Goal: Transaction & Acquisition: Book appointment/travel/reservation

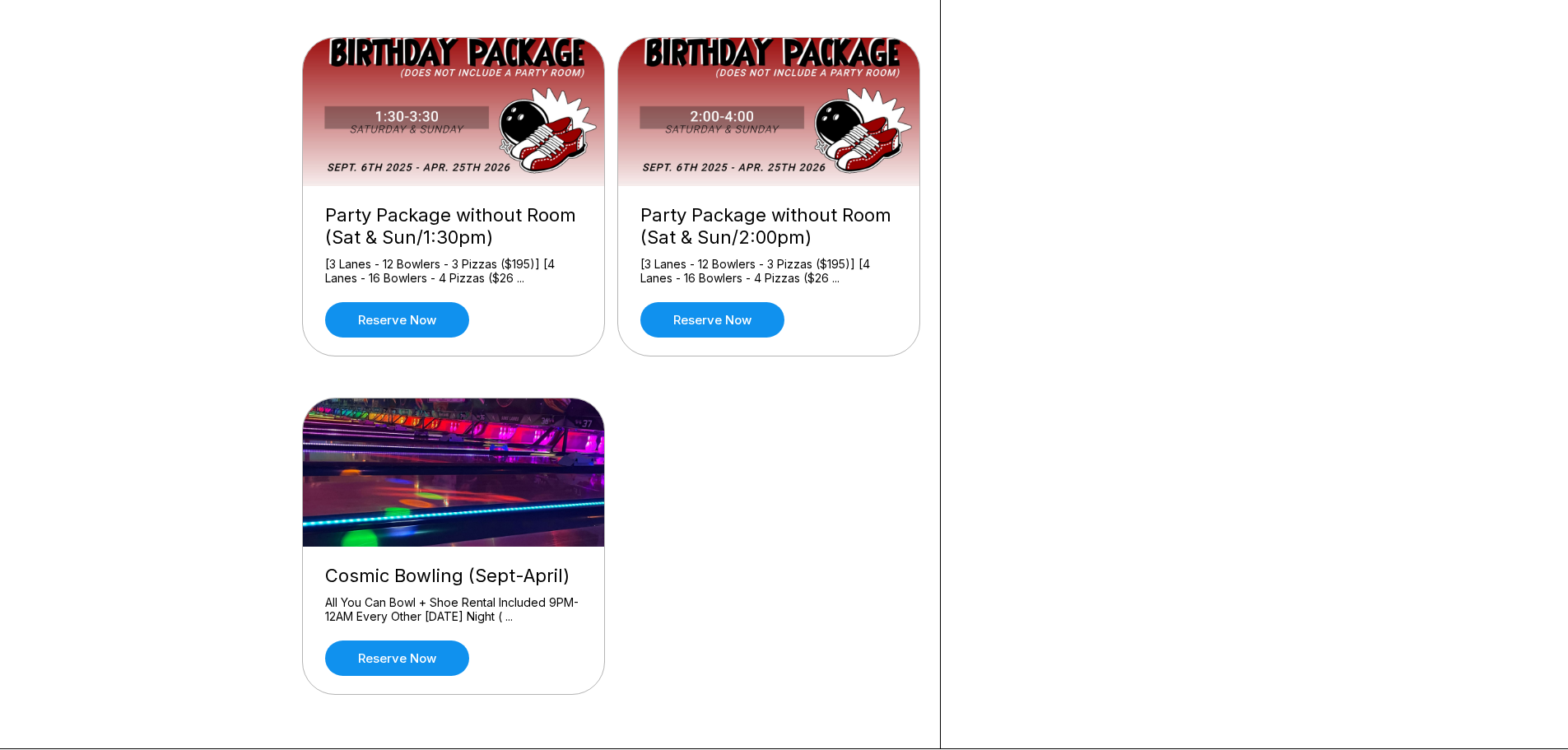
scroll to position [494, 0]
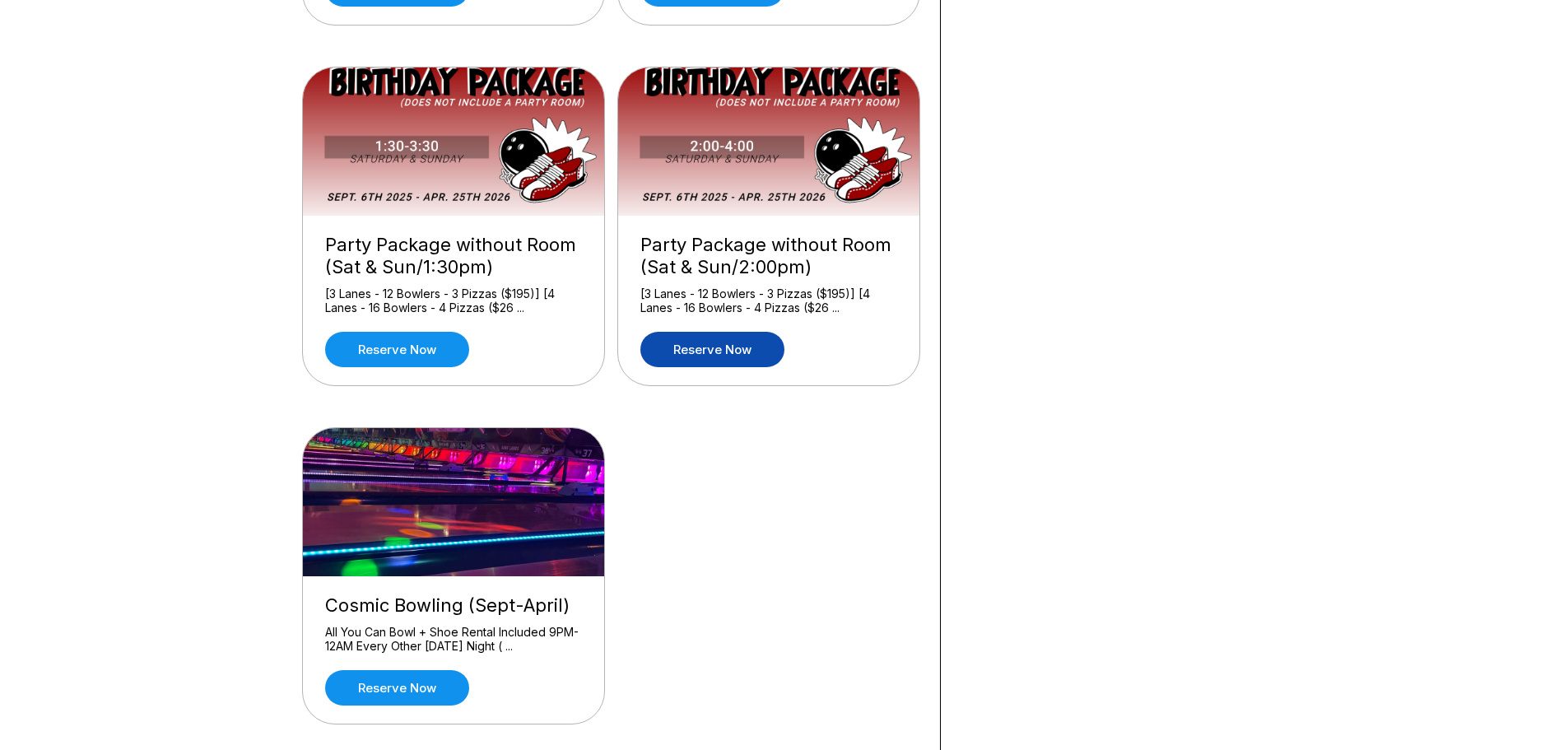
click at [711, 343] on link "Reserve now" at bounding box center [712, 349] width 144 height 36
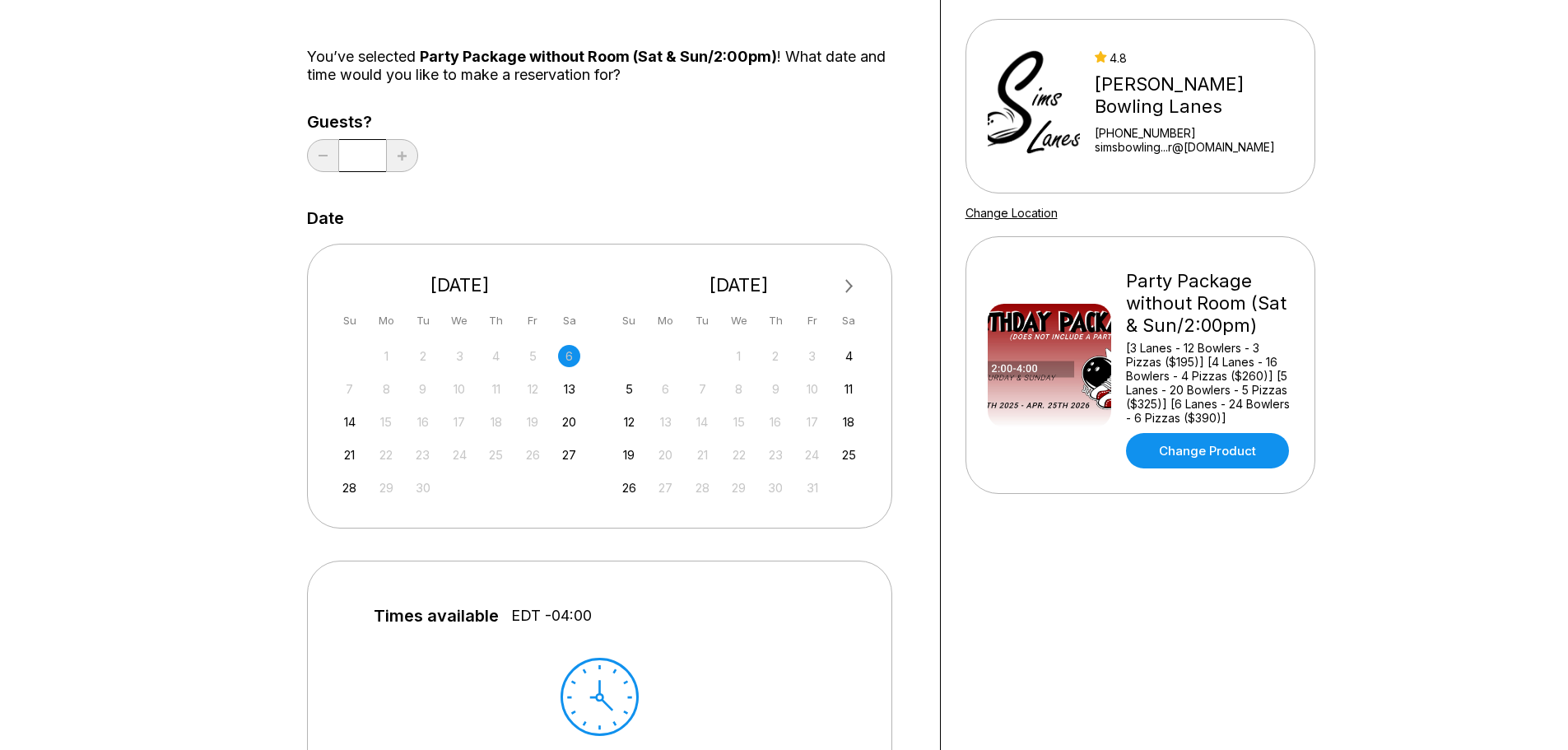
scroll to position [164, 0]
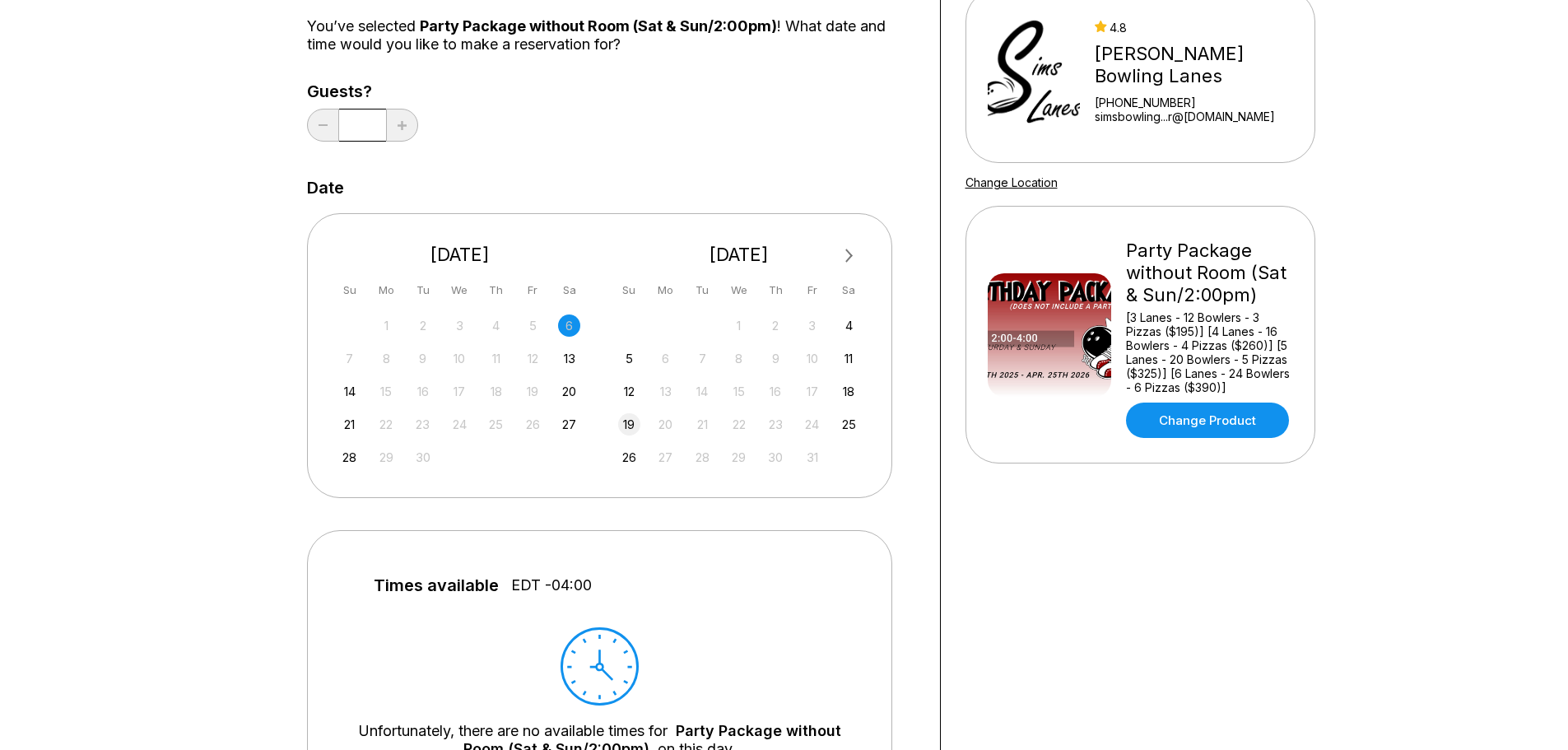
click at [630, 425] on div "19" at bounding box center [629, 423] width 22 height 22
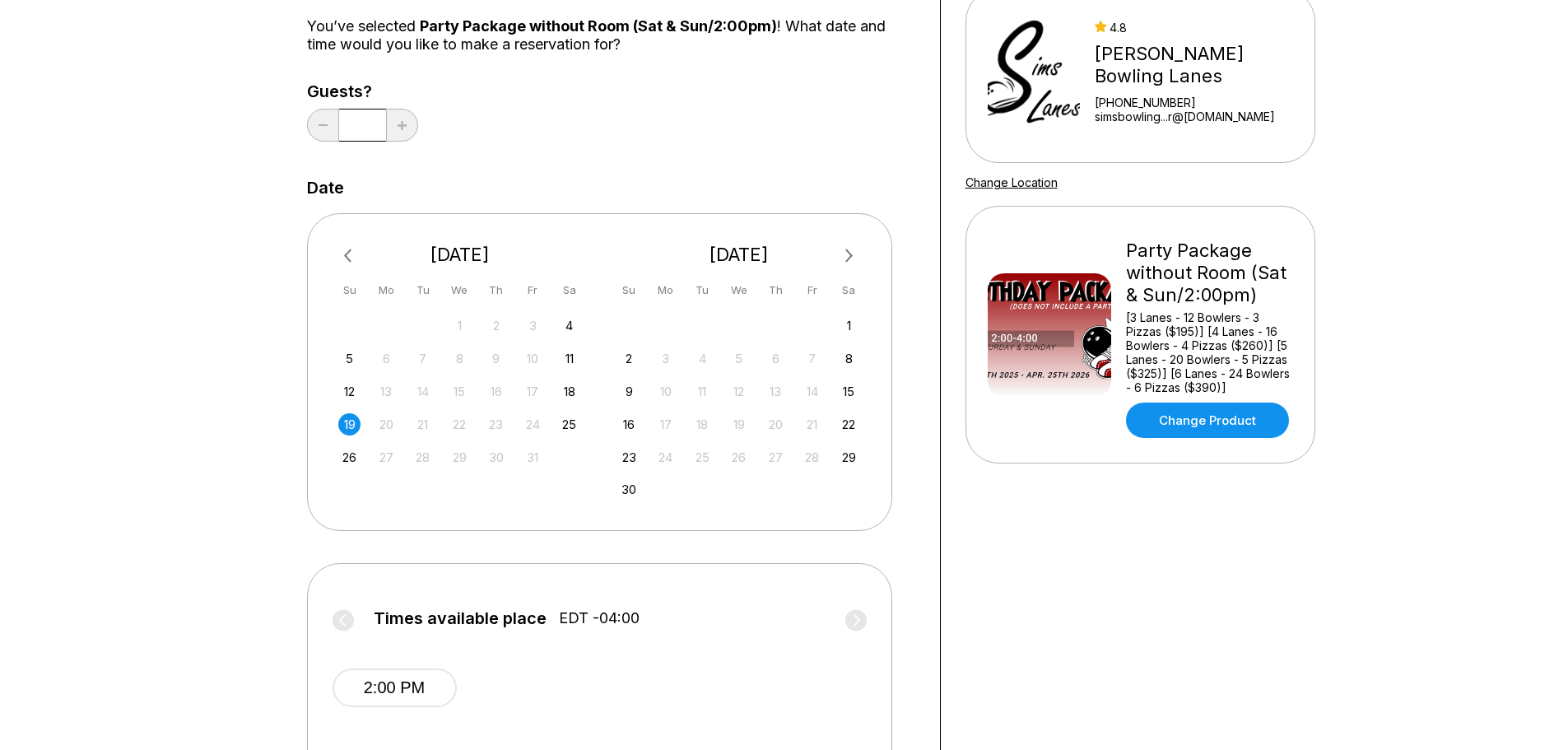
scroll to position [329, 0]
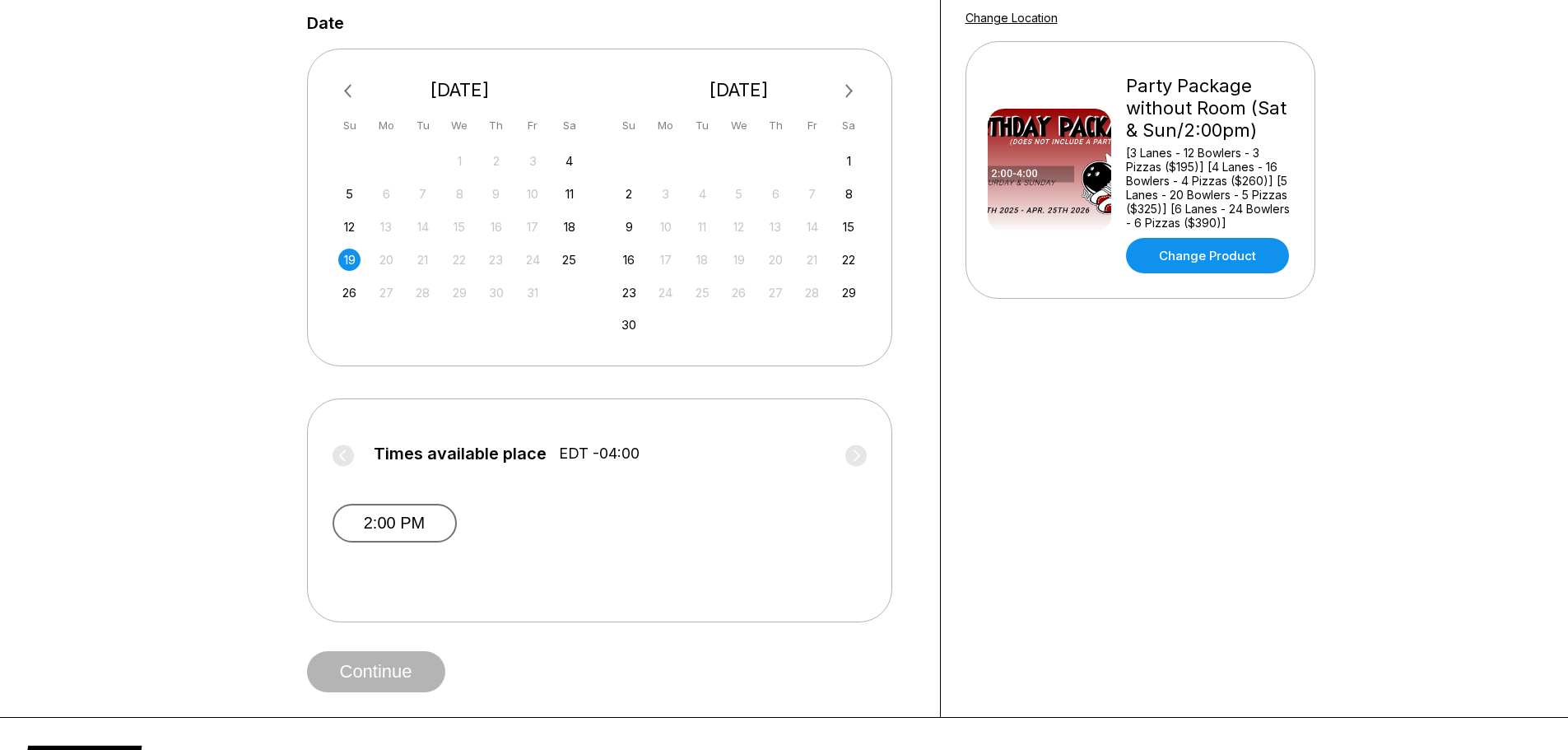
click at [409, 523] on button "2:00 PM" at bounding box center [394, 523] width 124 height 38
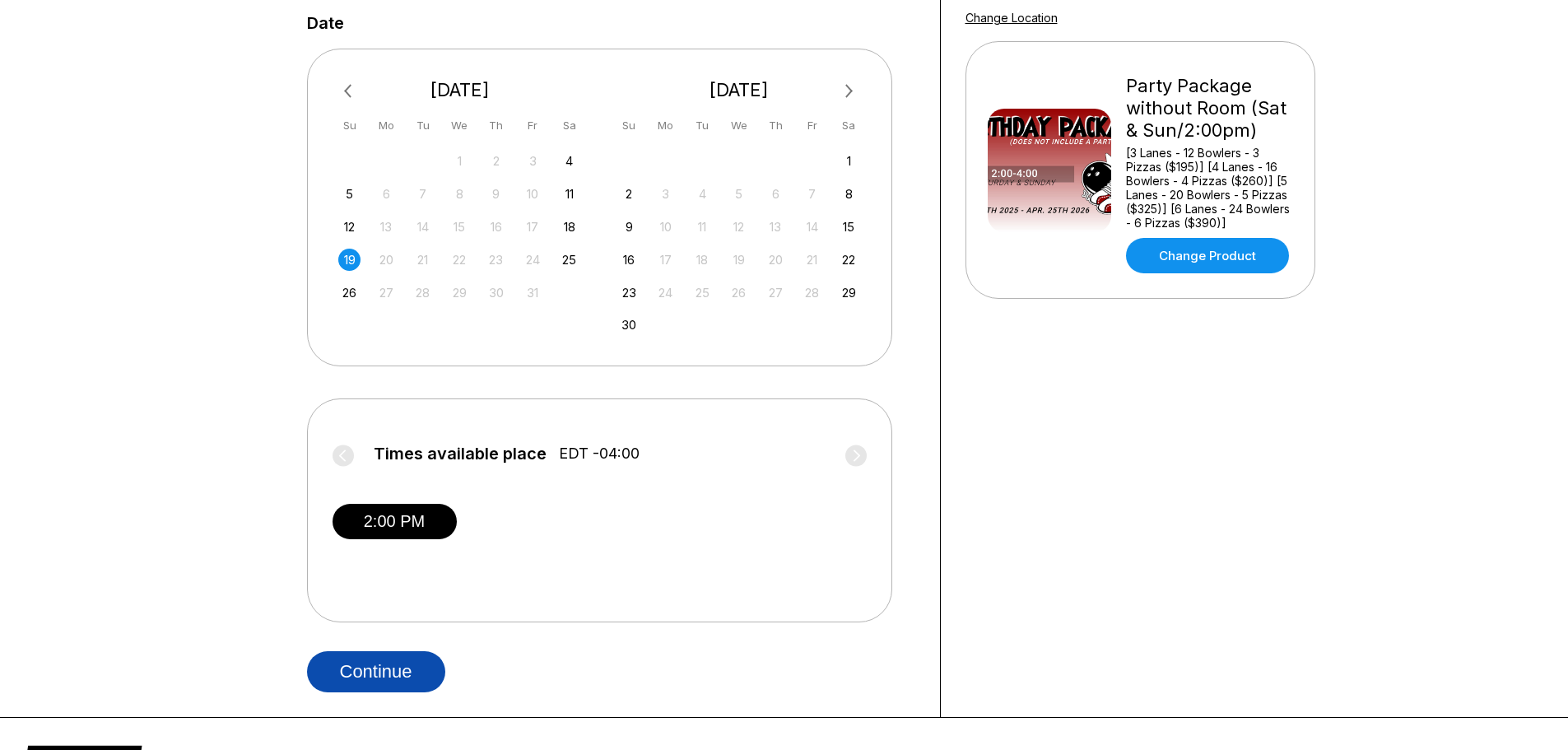
click at [375, 656] on button "Continue" at bounding box center [376, 671] width 138 height 41
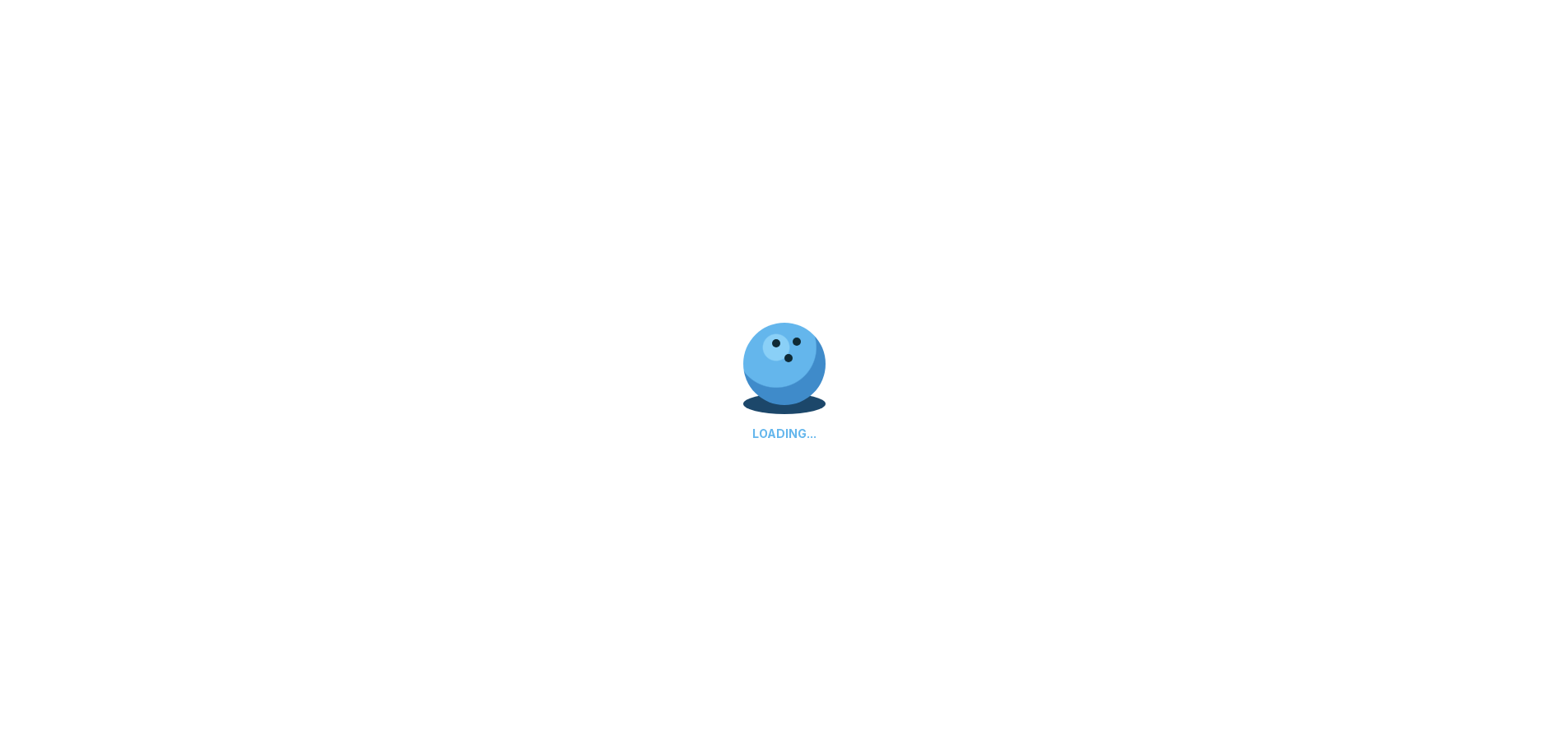
select select "**"
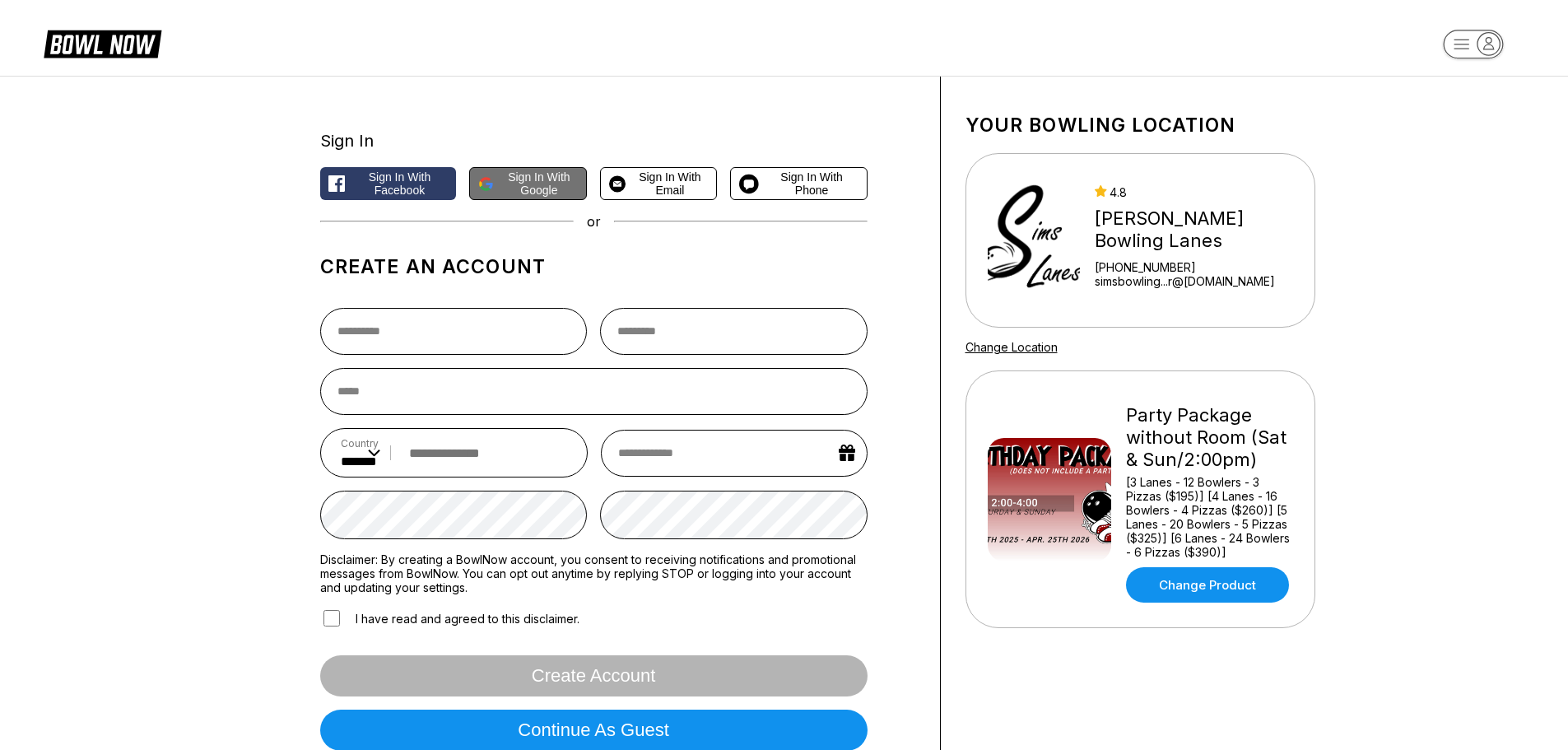
click at [531, 193] on span "Sign in with Google" at bounding box center [539, 182] width 78 height 26
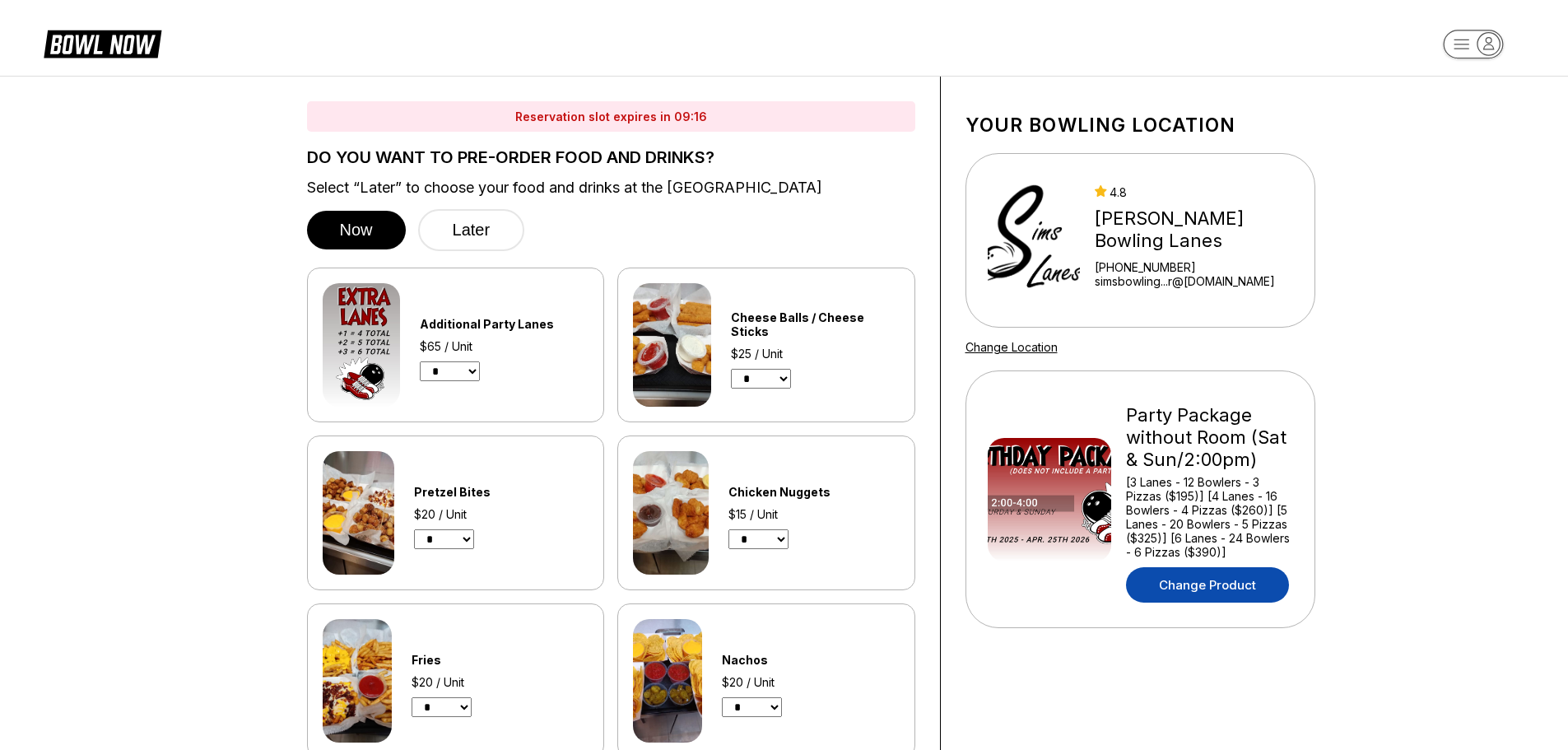
click at [1232, 579] on link "Change Product" at bounding box center [1208, 585] width 163 height 36
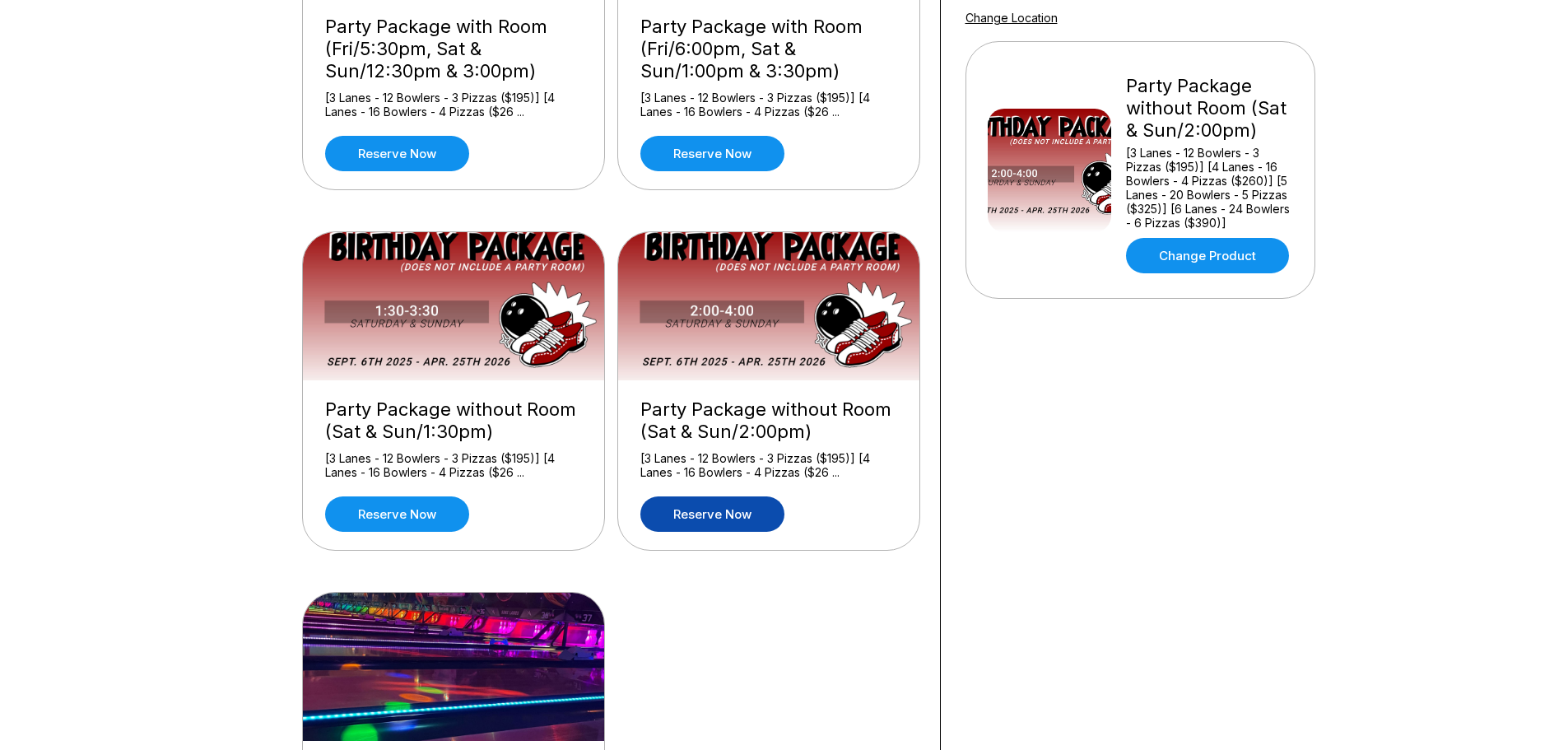
scroll to position [494, 0]
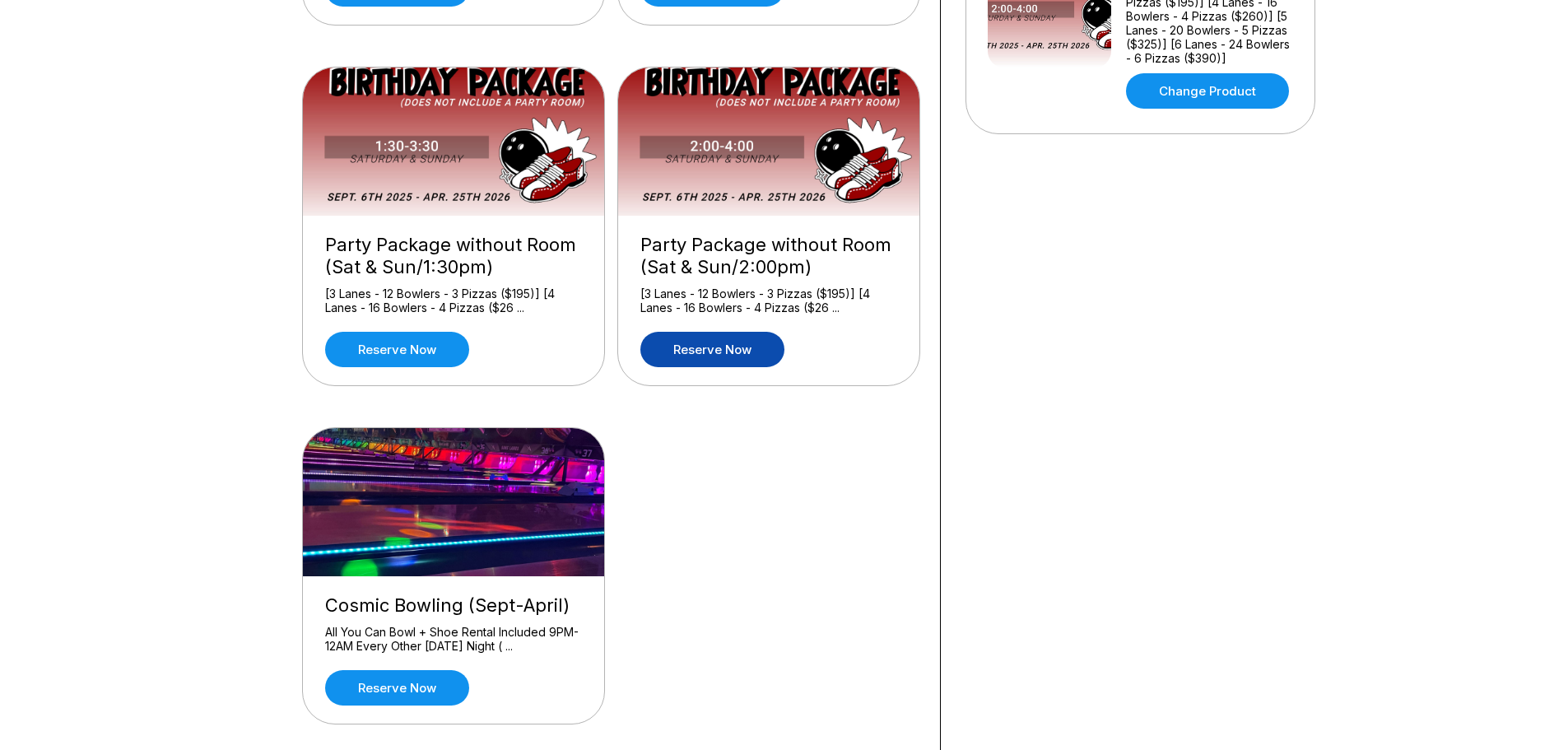
click at [724, 352] on link "Reserve now" at bounding box center [712, 349] width 144 height 36
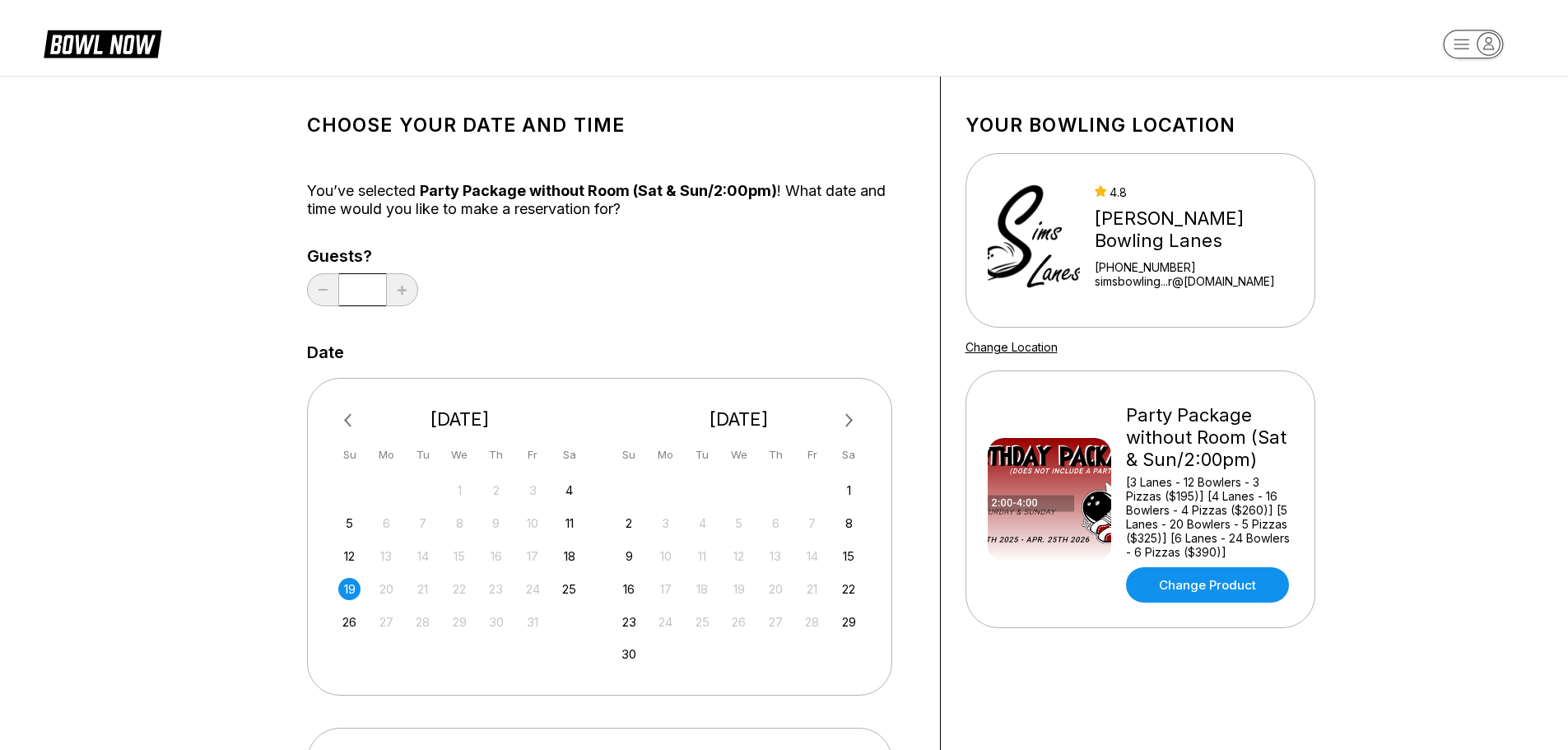
click at [374, 291] on input "*" at bounding box center [362, 290] width 47 height 33
drag, startPoint x: 372, startPoint y: 278, endPoint x: 338, endPoint y: 282, distance: 34.2
click at [339, 282] on input "*" at bounding box center [362, 290] width 47 height 33
click at [544, 253] on div "Guests? *" at bounding box center [611, 280] width 608 height 67
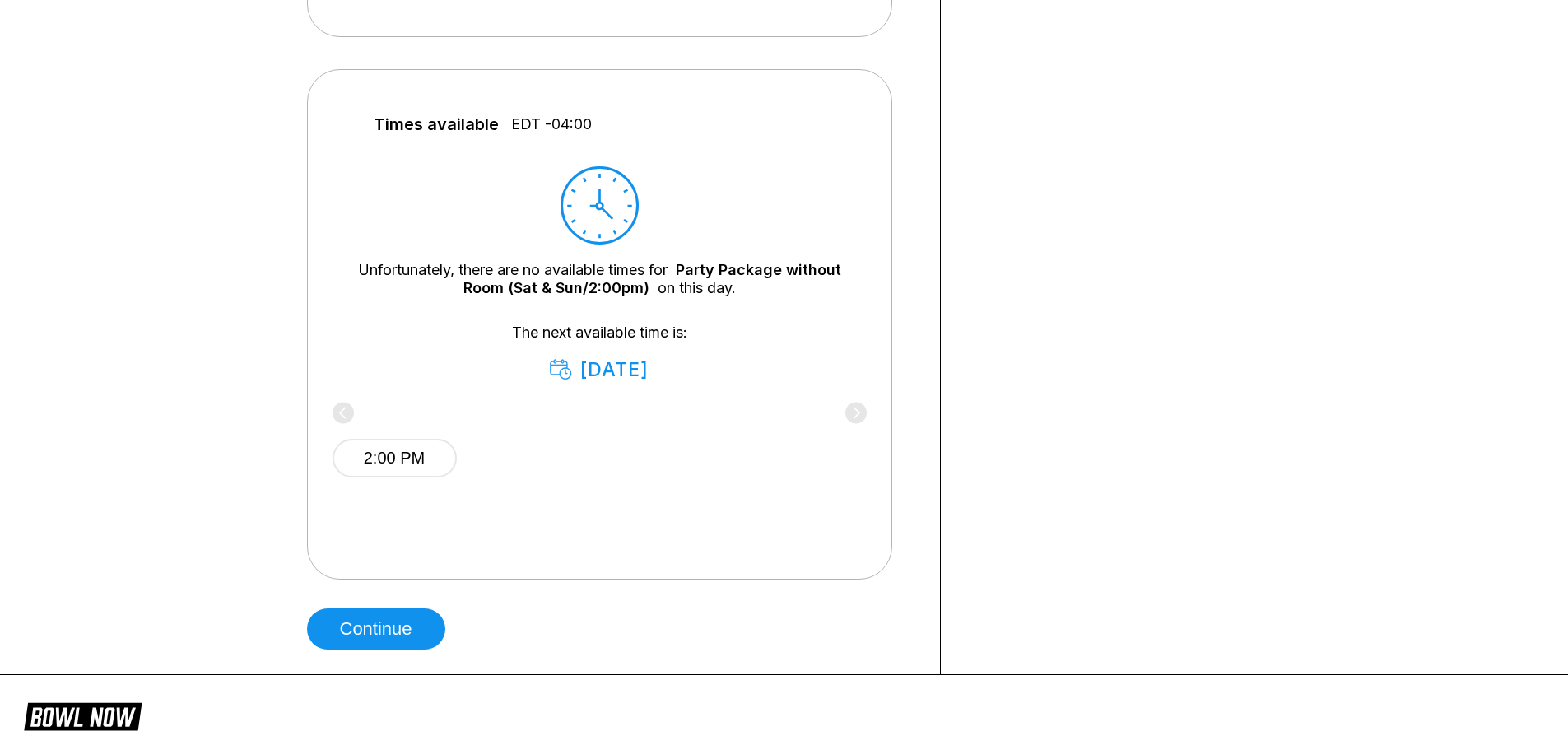
scroll to position [823, 0]
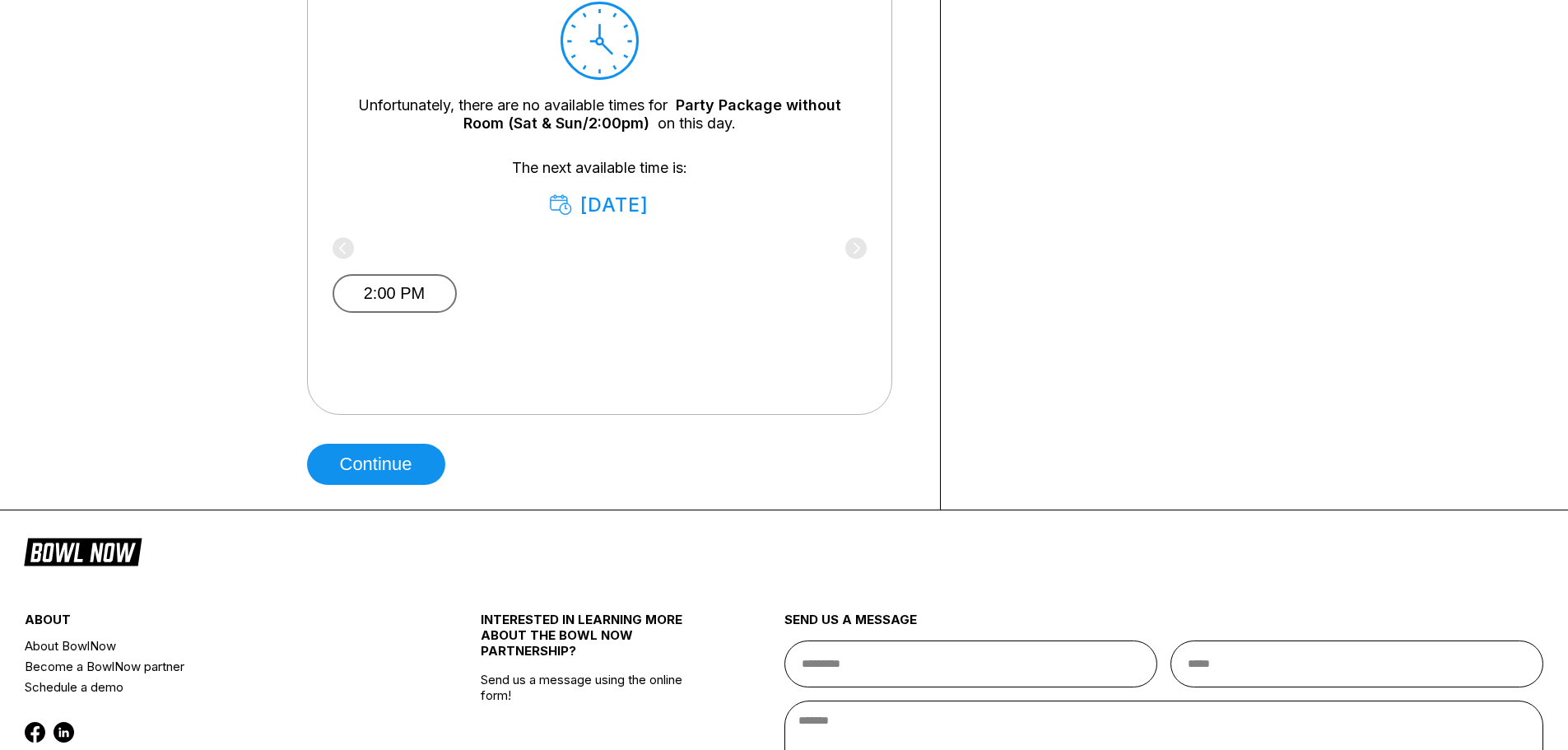
click at [372, 282] on button "2:00 PM" at bounding box center [394, 293] width 124 height 38
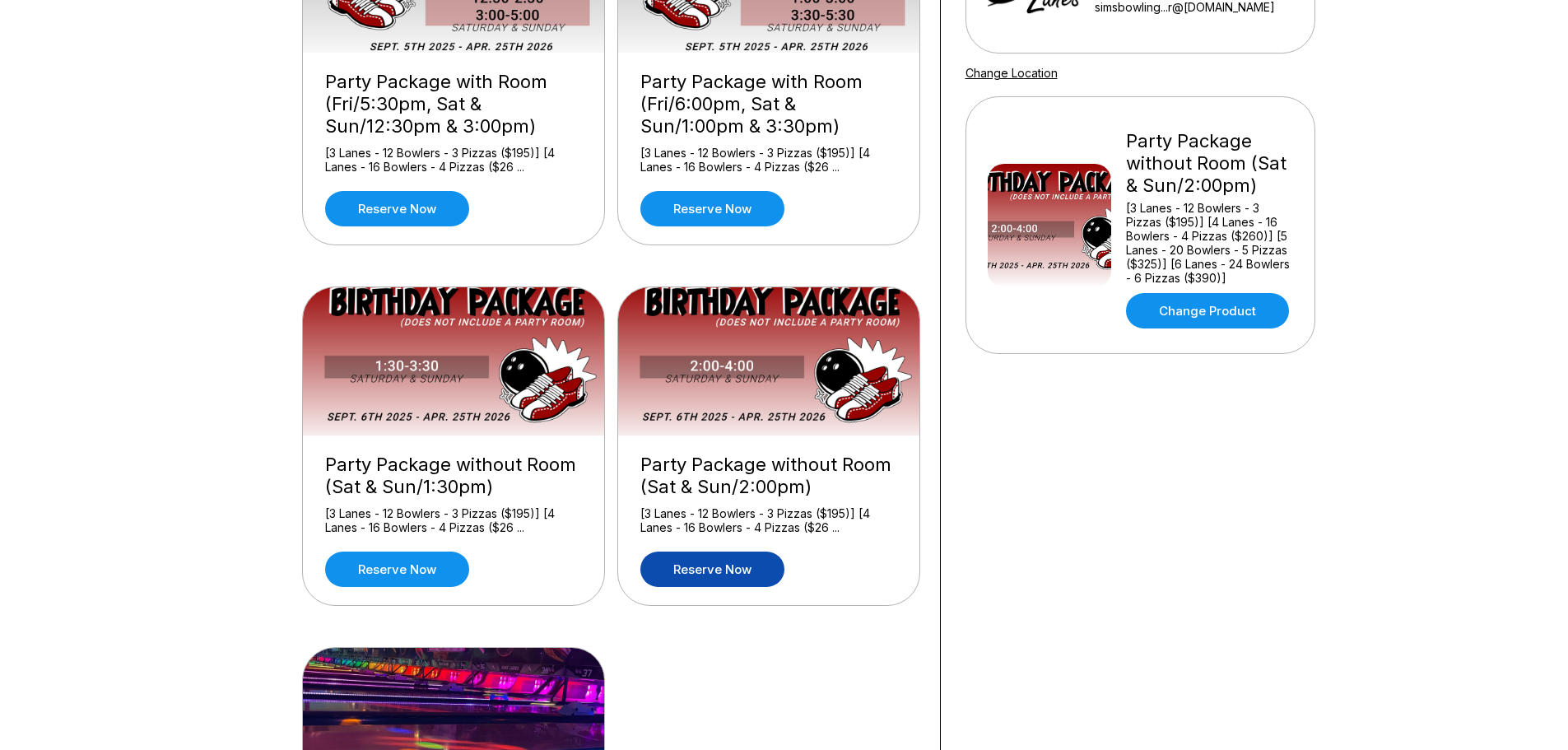
scroll to position [329, 0]
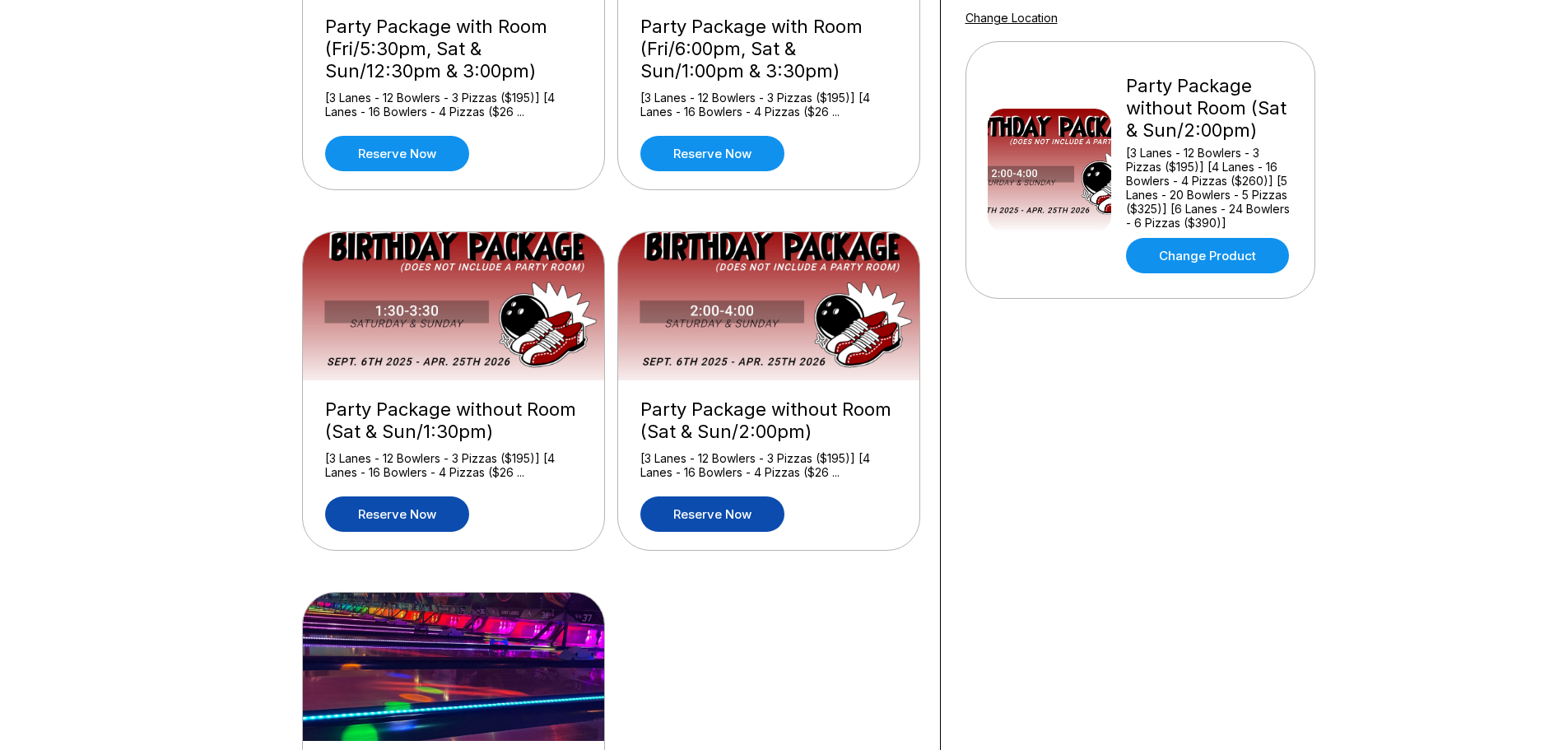
click at [381, 498] on link "Reserve now" at bounding box center [398, 514] width 144 height 36
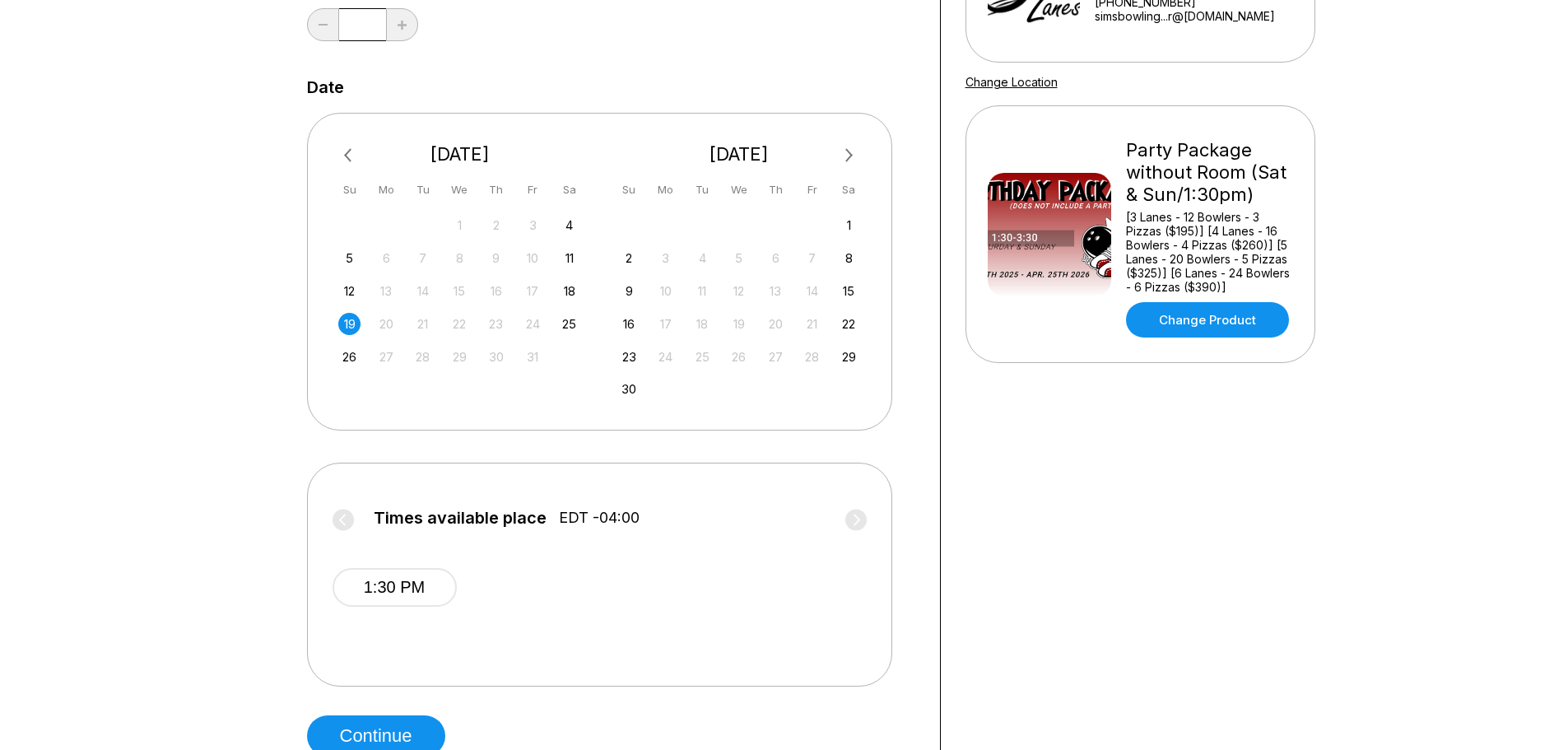
scroll to position [329, 0]
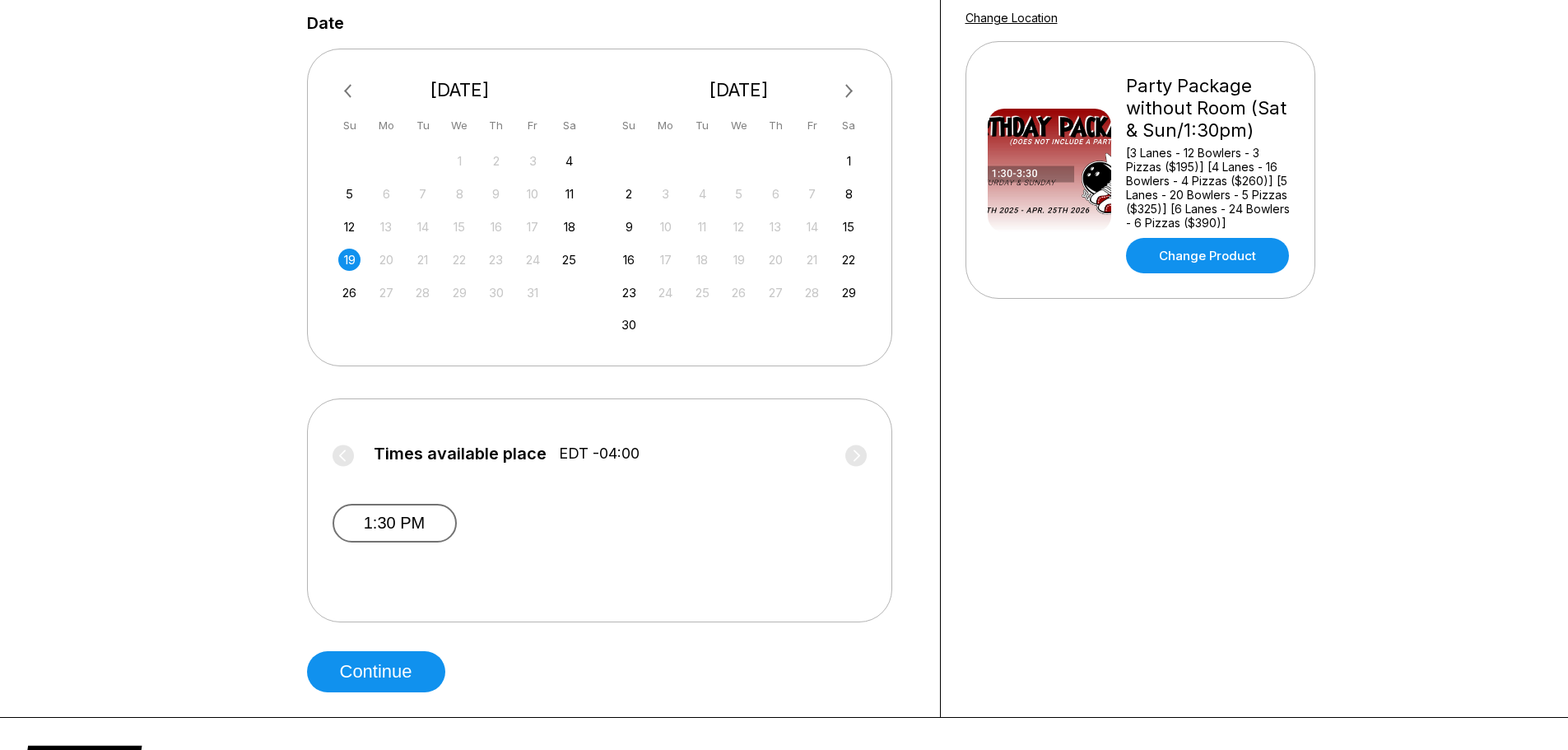
click at [384, 526] on button "1:30 PM" at bounding box center [394, 523] width 124 height 38
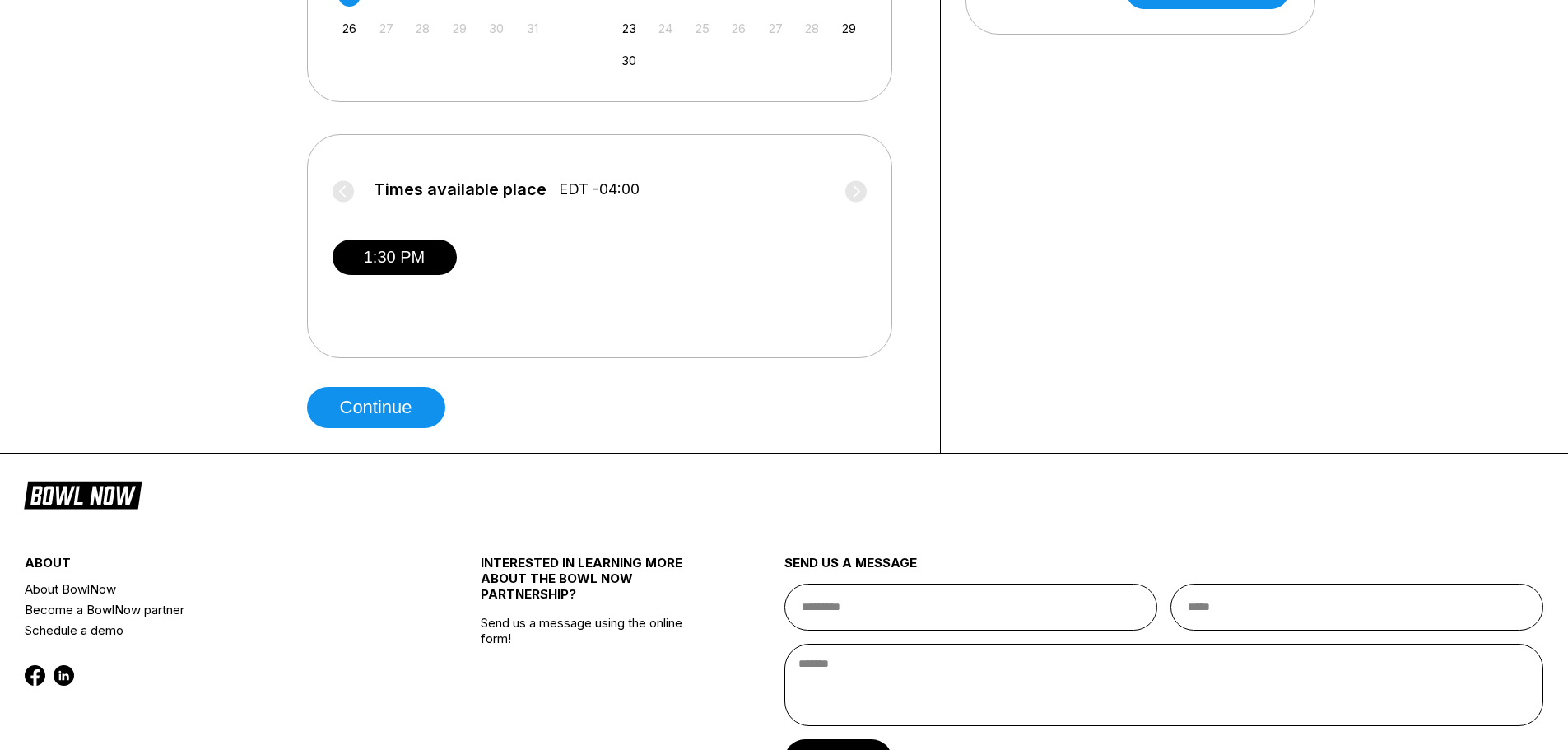
scroll to position [220, 0]
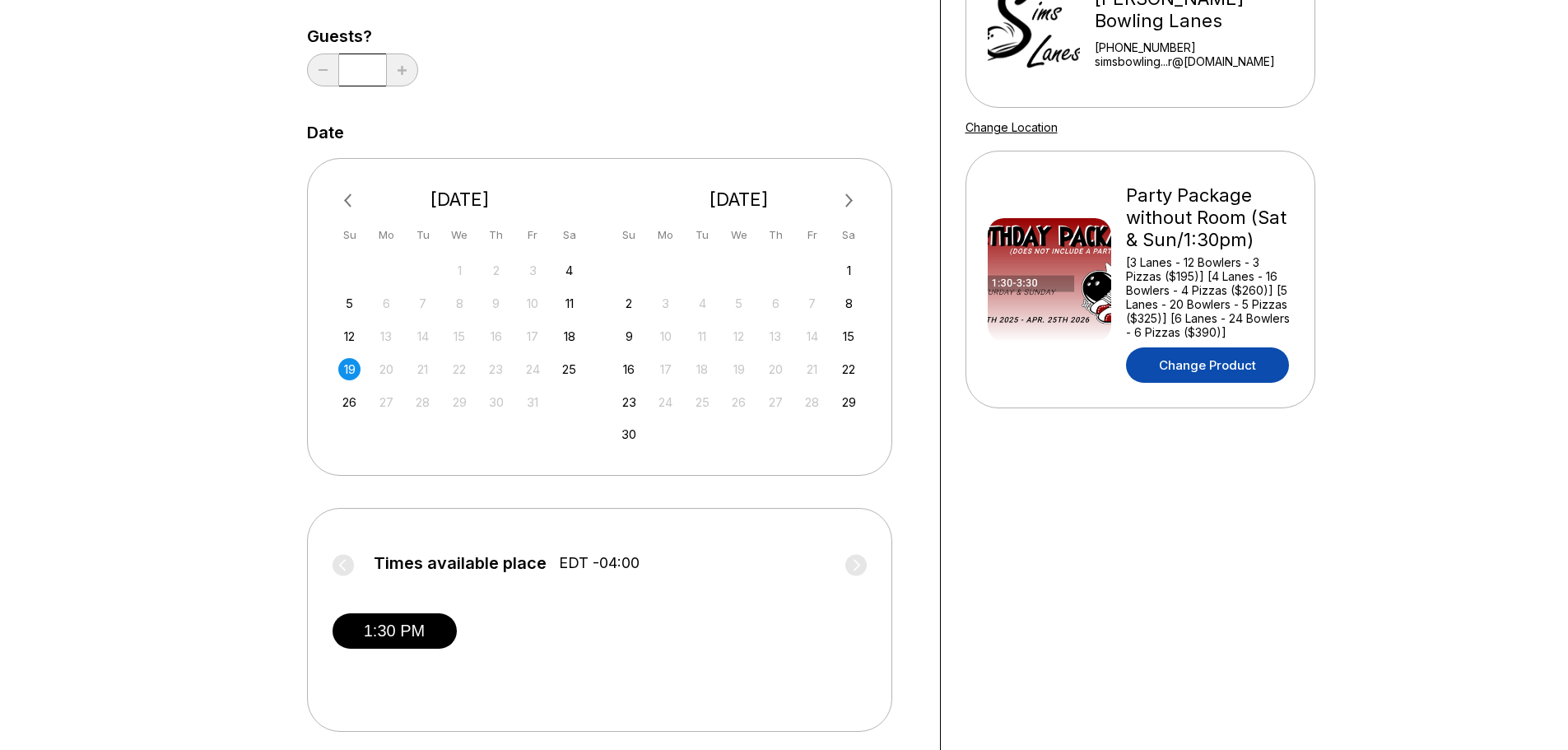
click at [1200, 365] on link "Change Product" at bounding box center [1208, 365] width 163 height 36
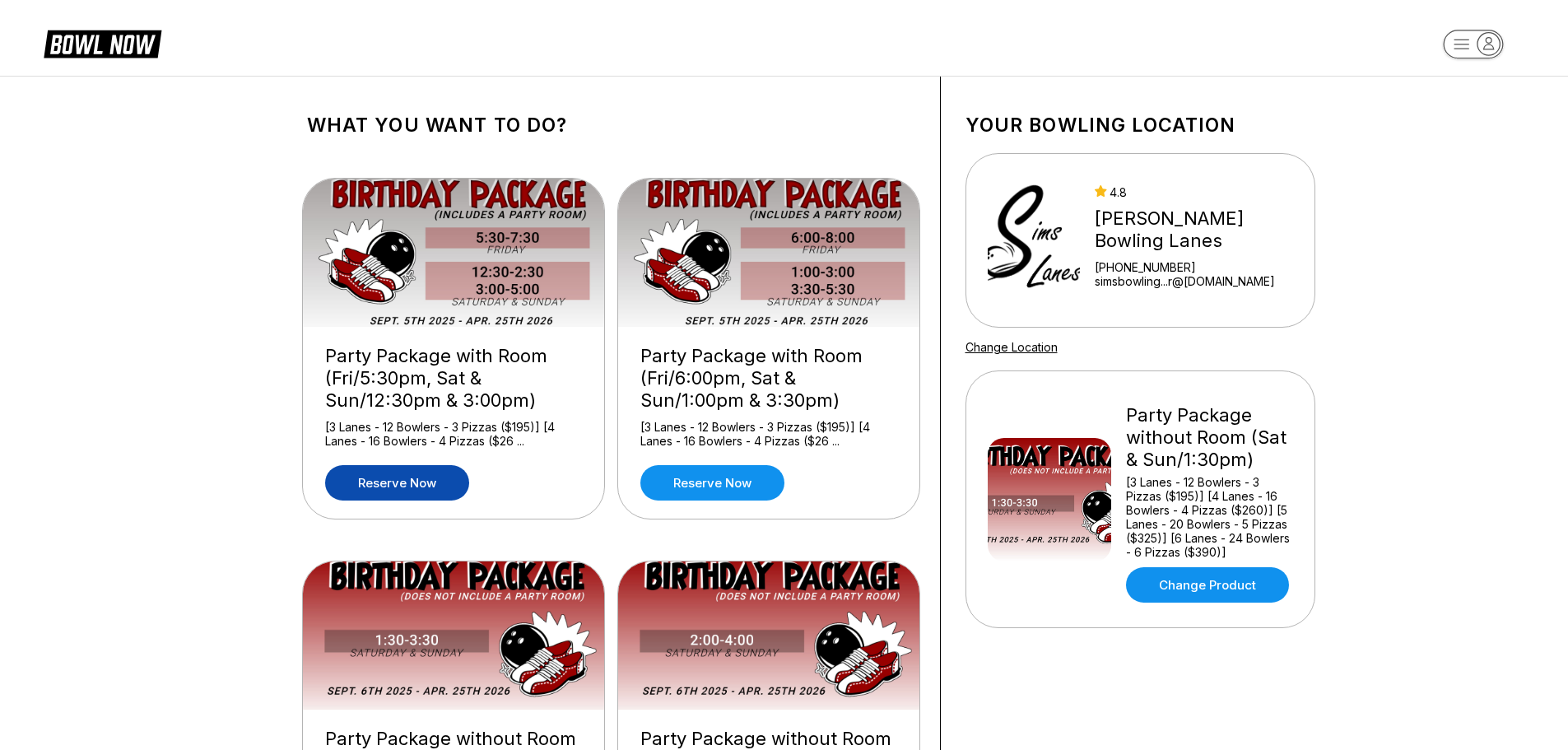
click at [428, 482] on link "Reserve now" at bounding box center [398, 482] width 144 height 36
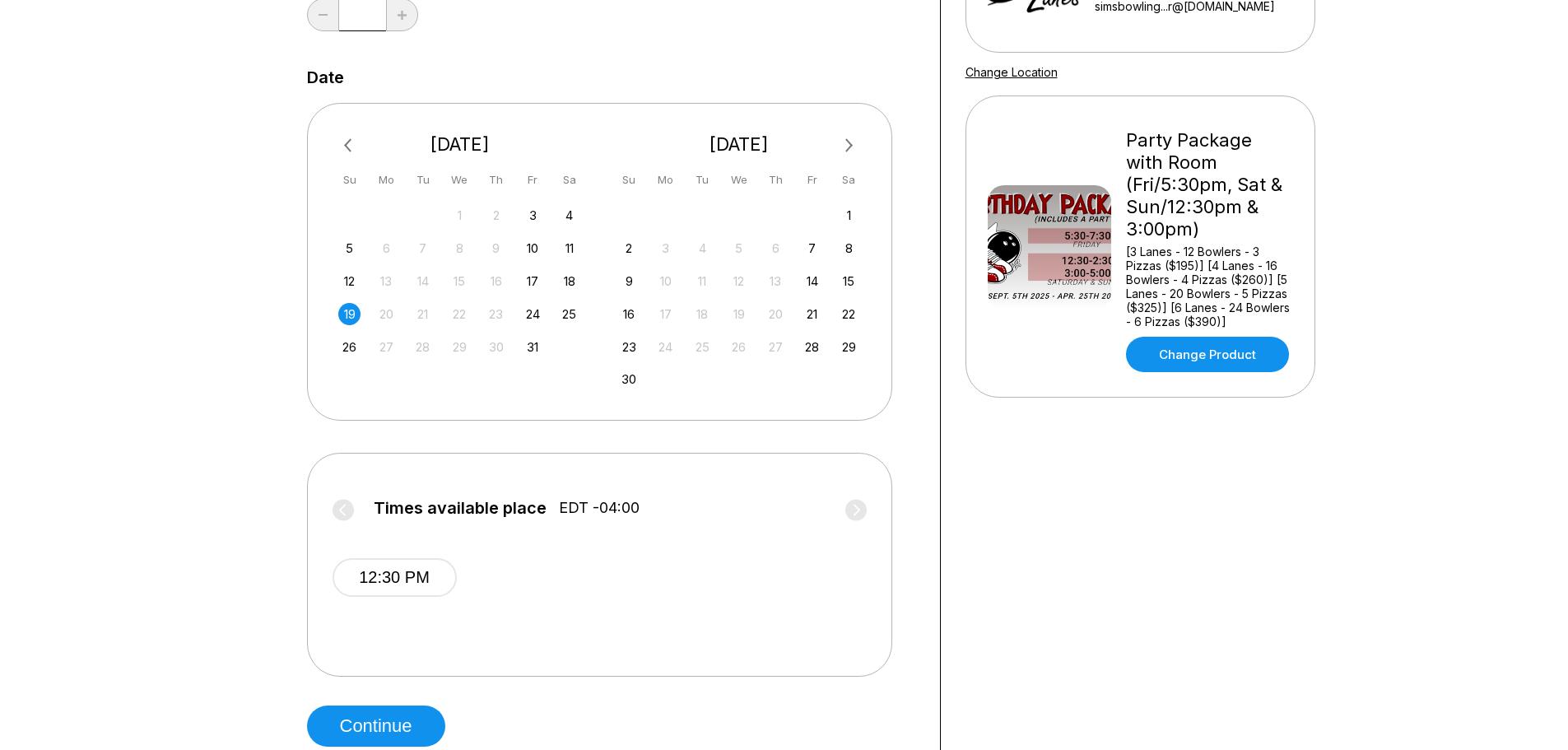
scroll to position [329, 0]
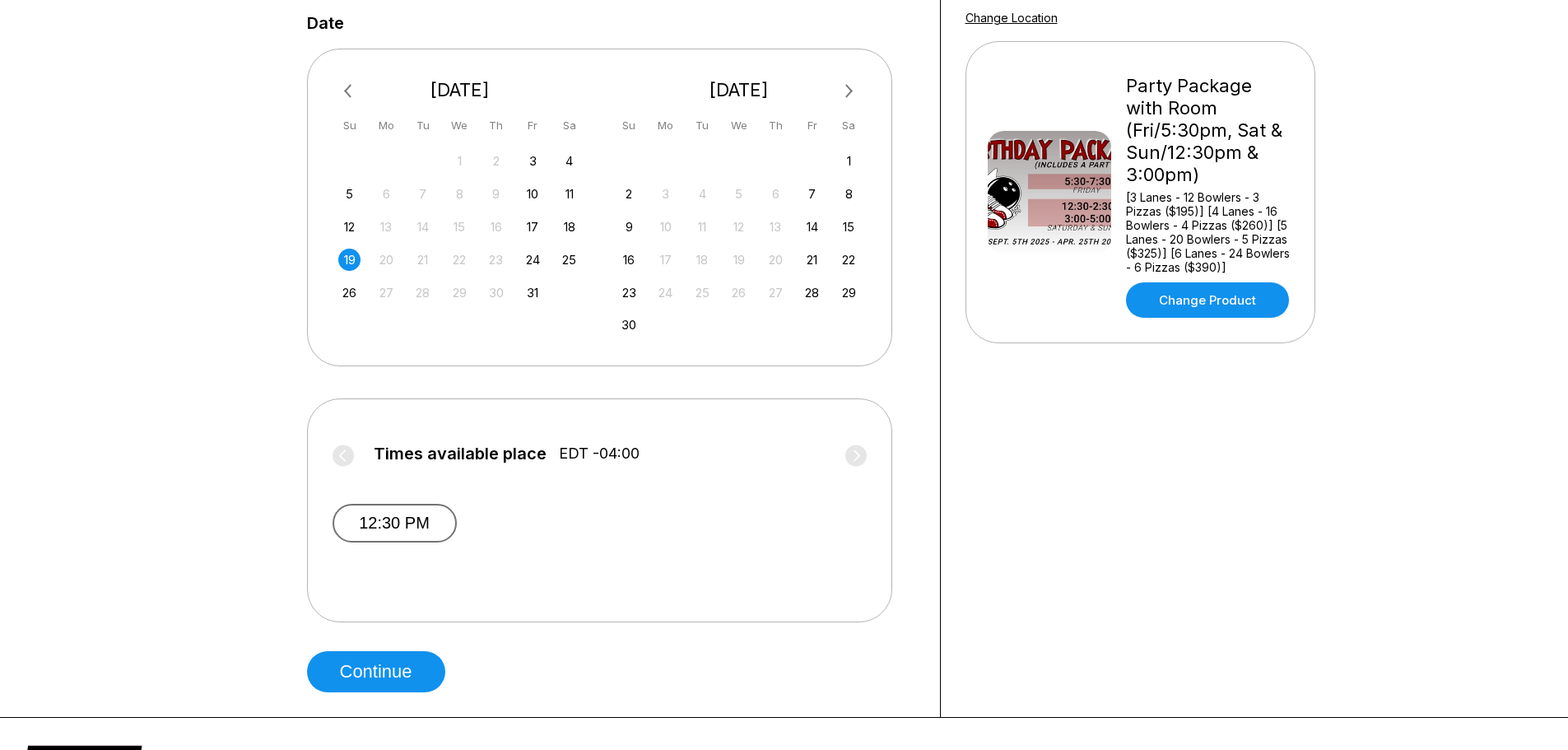
click at [407, 514] on button "12:30 PM" at bounding box center [394, 523] width 124 height 38
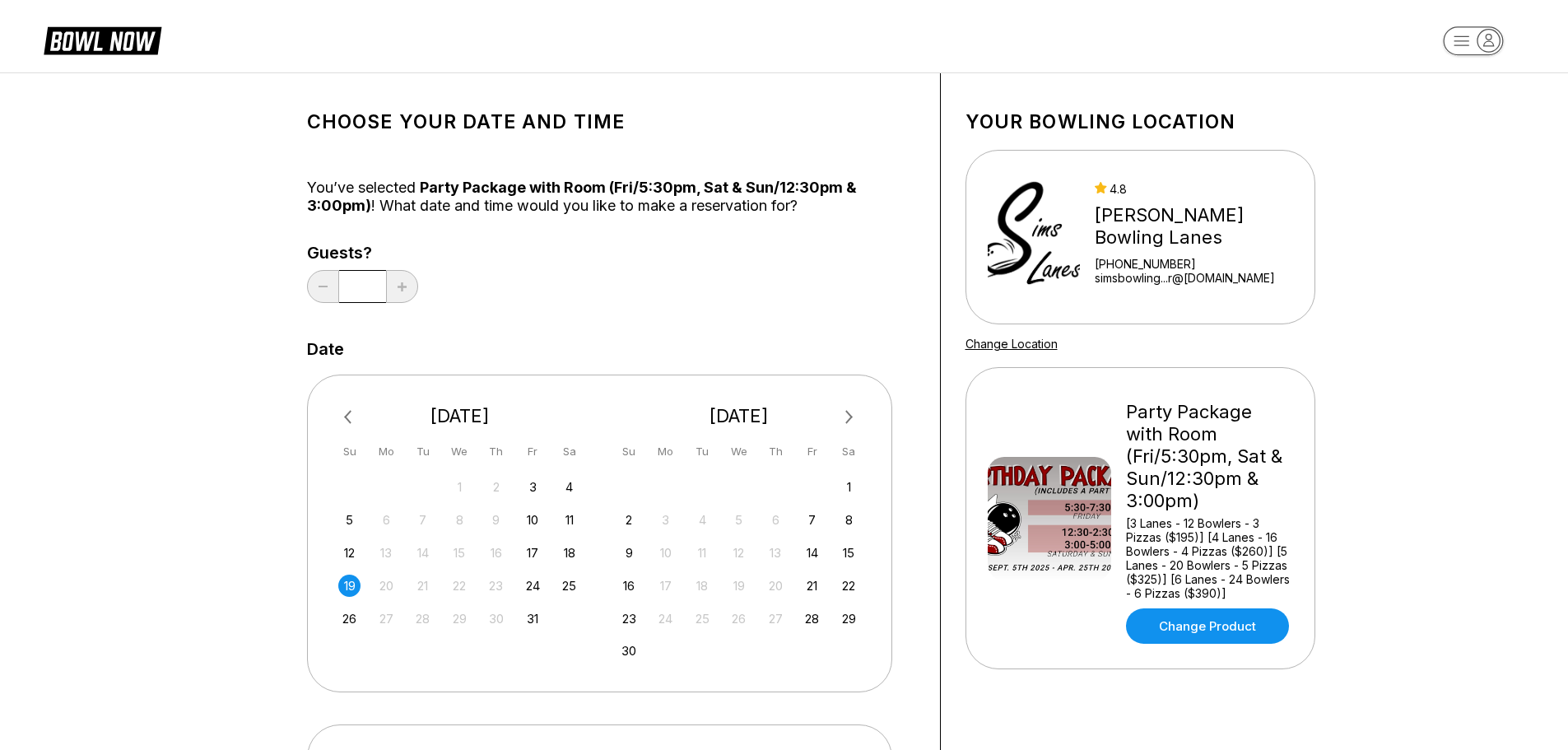
scroll to position [0, 0]
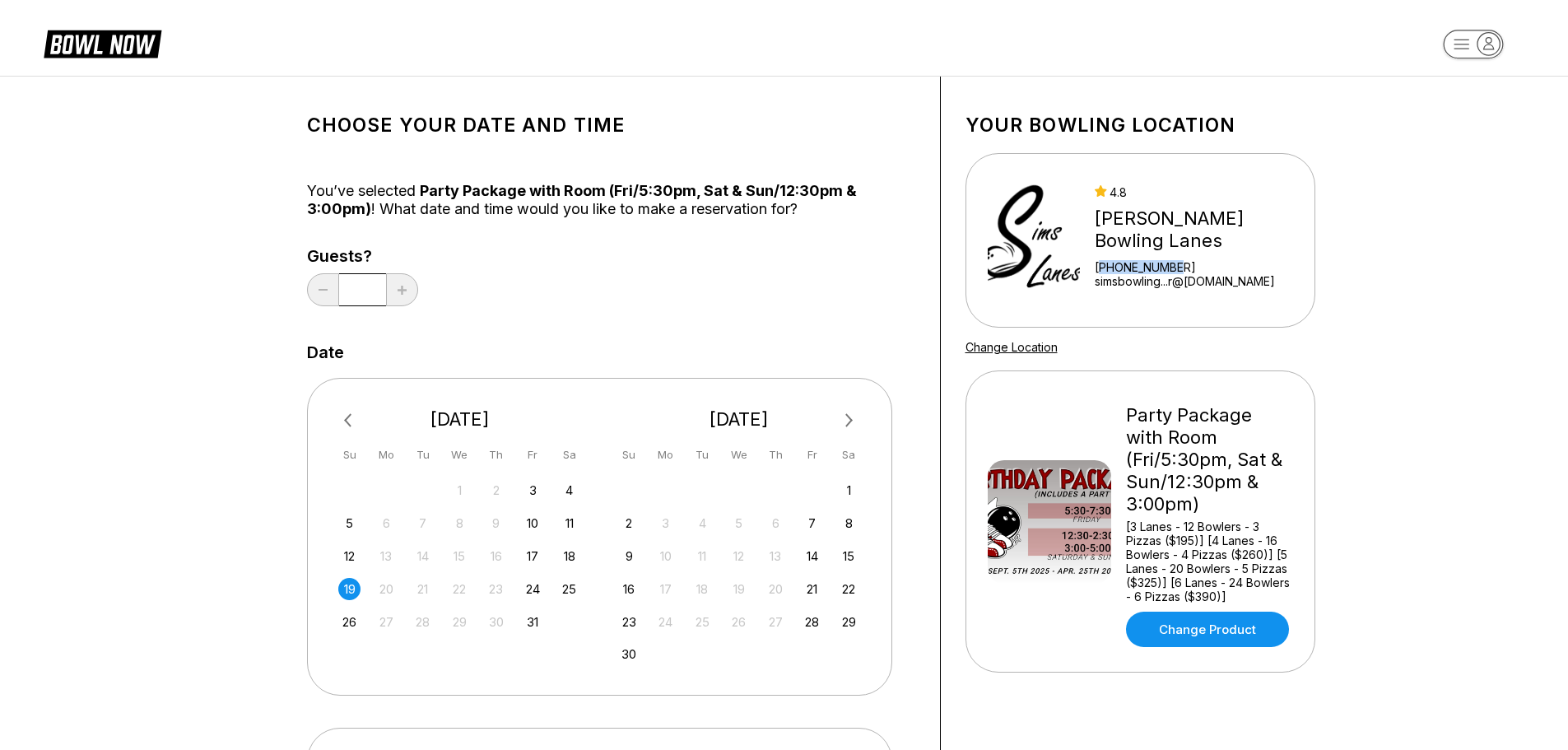
drag, startPoint x: 1216, startPoint y: 264, endPoint x: 1168, endPoint y: 260, distance: 48.2
click at [1128, 262] on div "[PHONE_NUMBER]" at bounding box center [1200, 267] width 211 height 14
click at [1180, 262] on div "[PHONE_NUMBER]" at bounding box center [1200, 267] width 211 height 14
drag, startPoint x: 1205, startPoint y: 268, endPoint x: 1138, endPoint y: 265, distance: 67.1
click at [1138, 265] on div "[PHONE_NUMBER]" at bounding box center [1200, 267] width 211 height 14
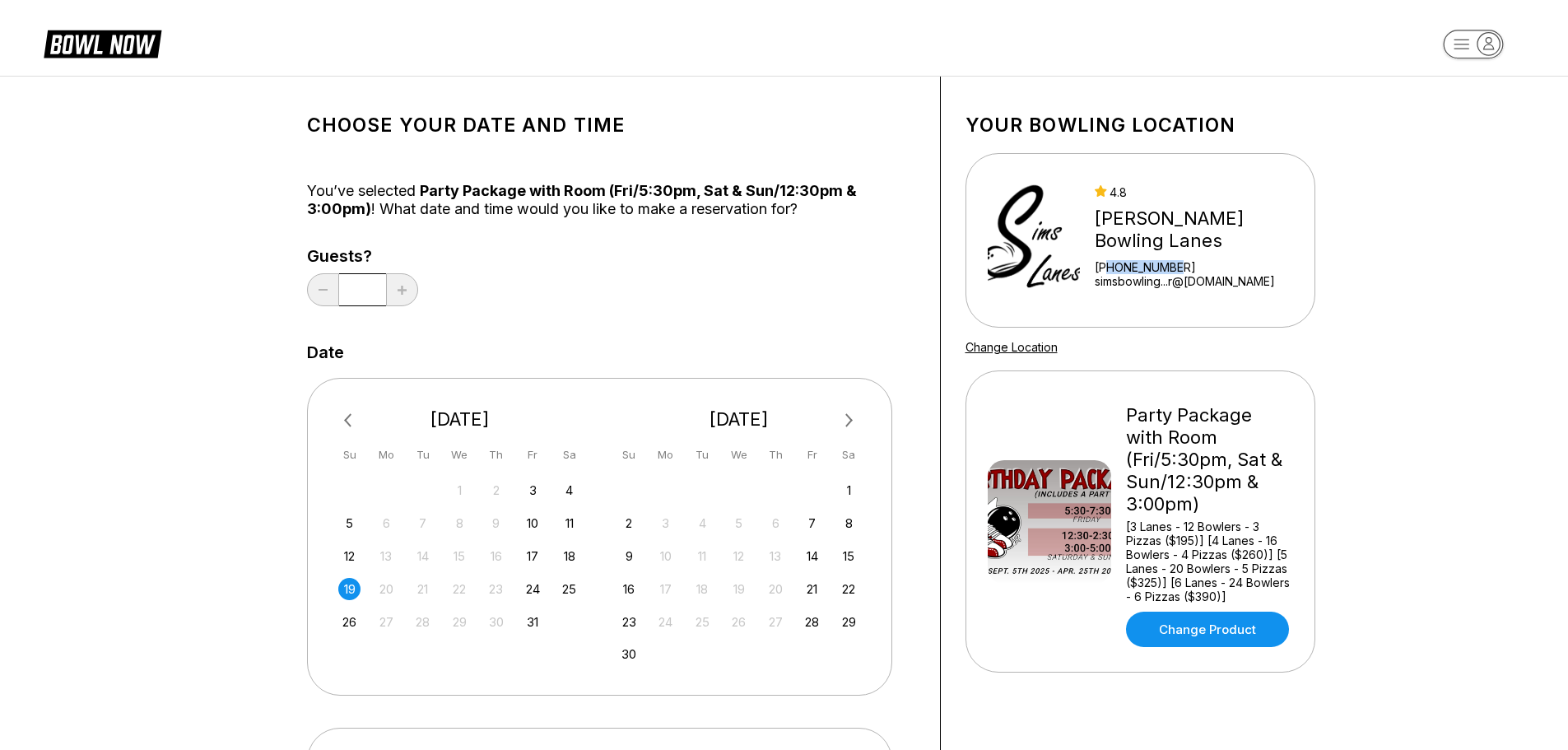
copy div "7248439601"
click at [1186, 612] on link "Change Product" at bounding box center [1208, 629] width 163 height 36
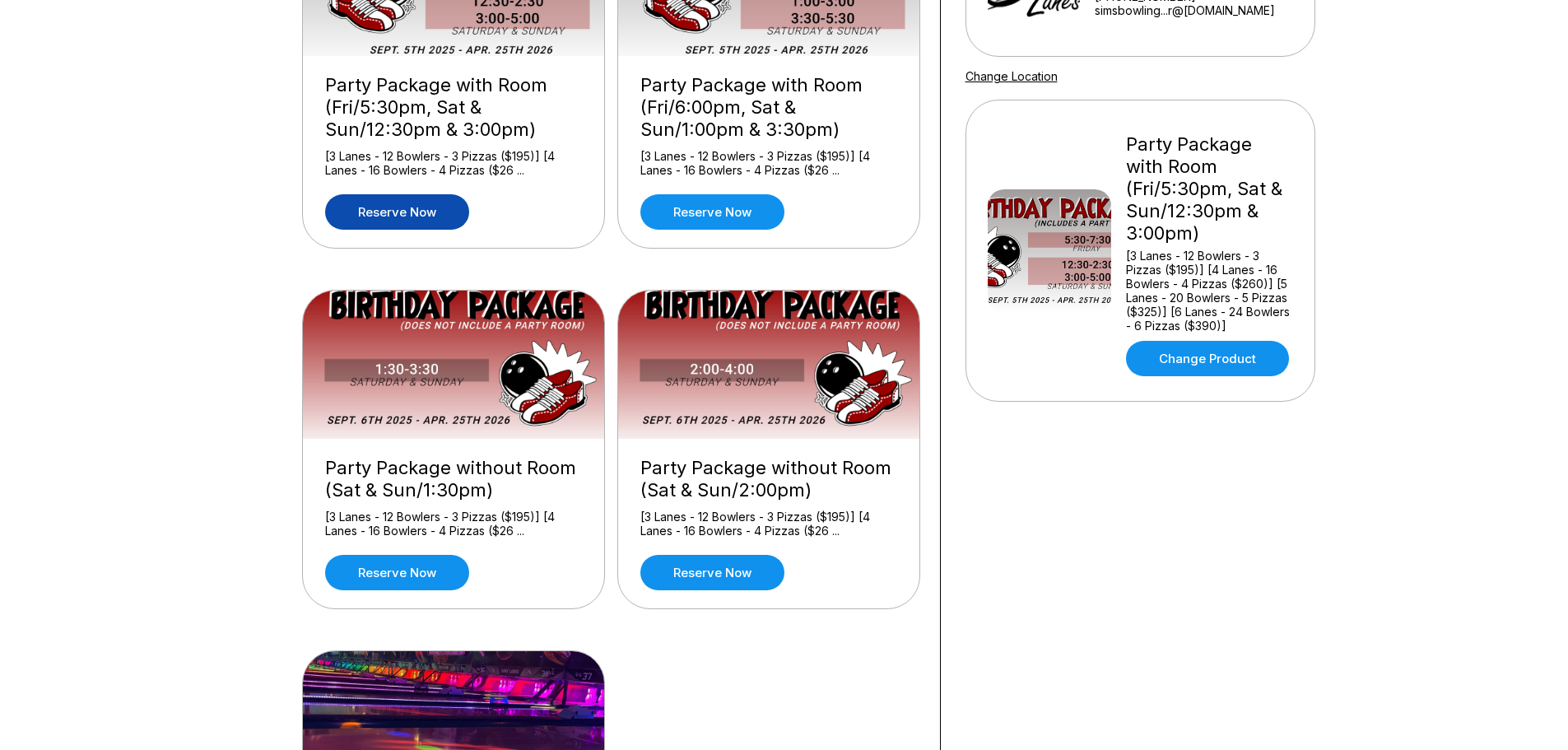
scroll to position [329, 0]
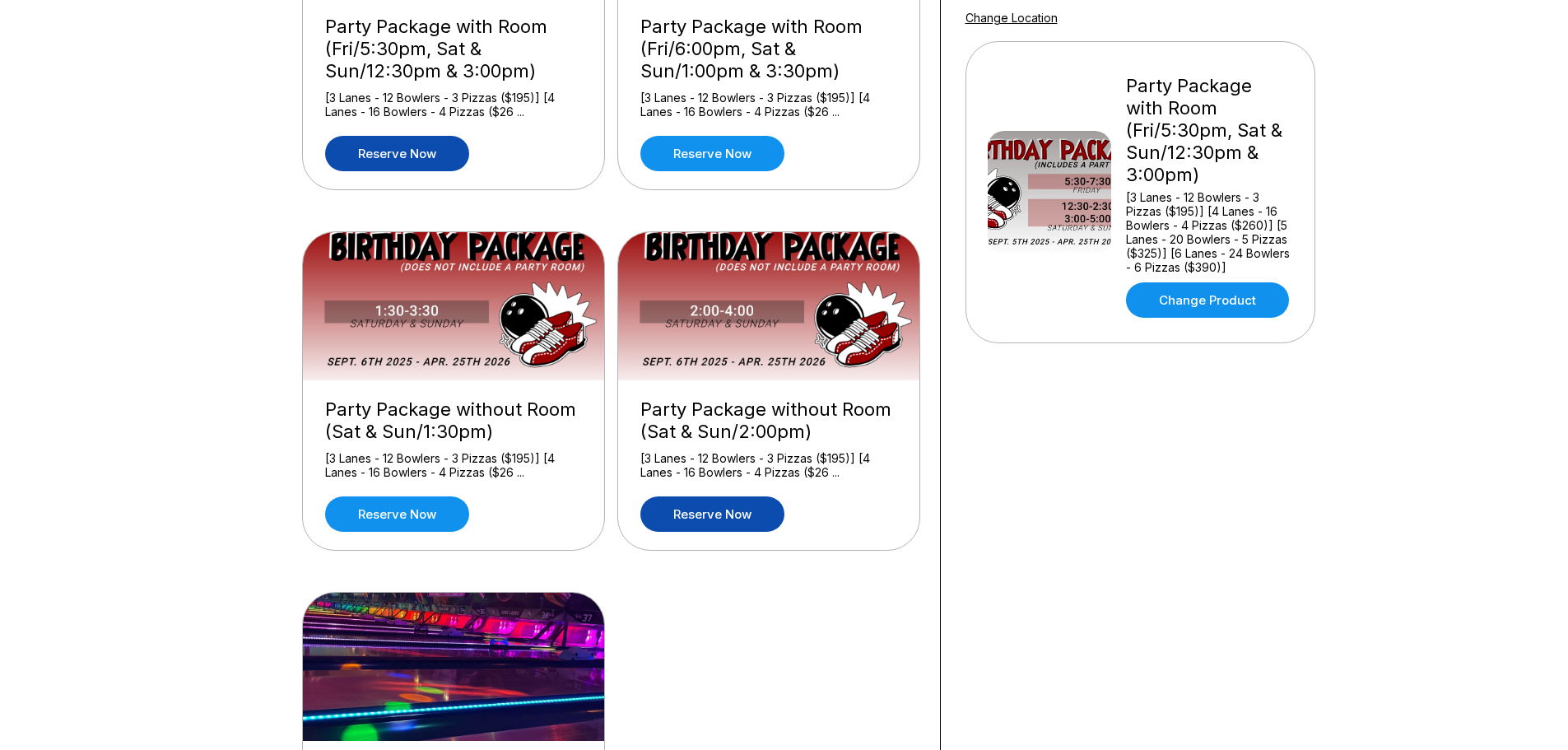
click at [712, 515] on link "Reserve now" at bounding box center [712, 514] width 144 height 36
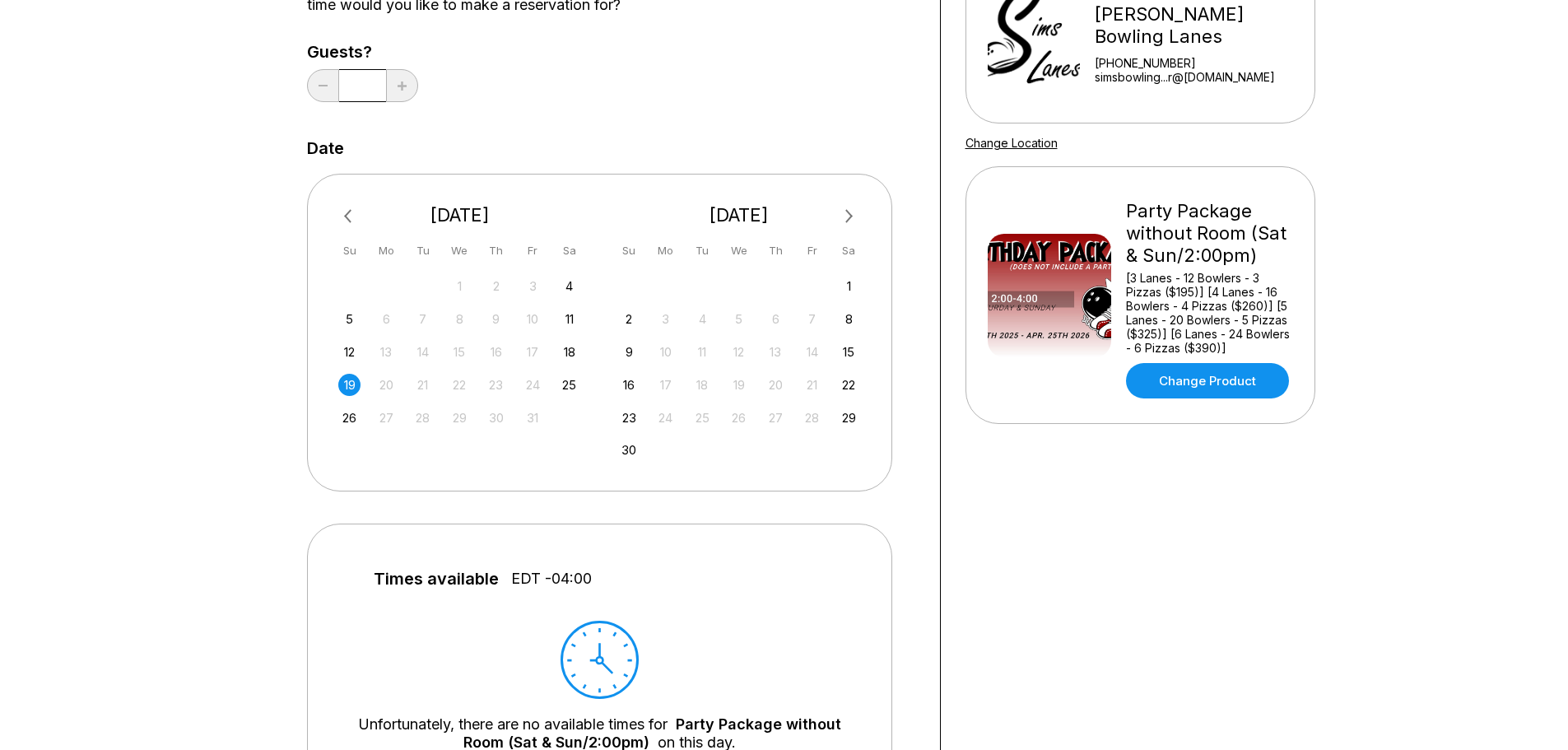
scroll to position [164, 0]
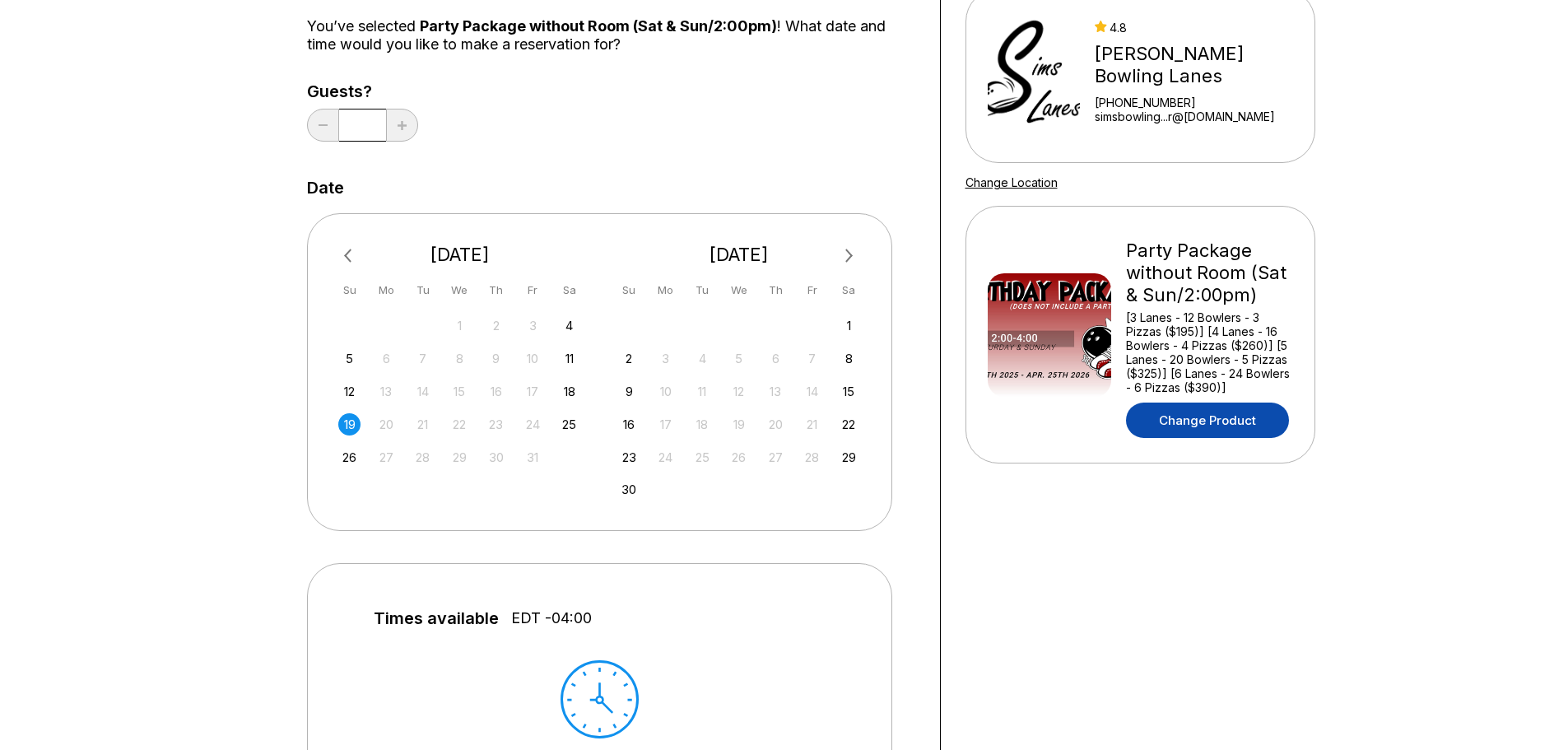
click at [1178, 413] on link "Change Product" at bounding box center [1208, 420] width 163 height 36
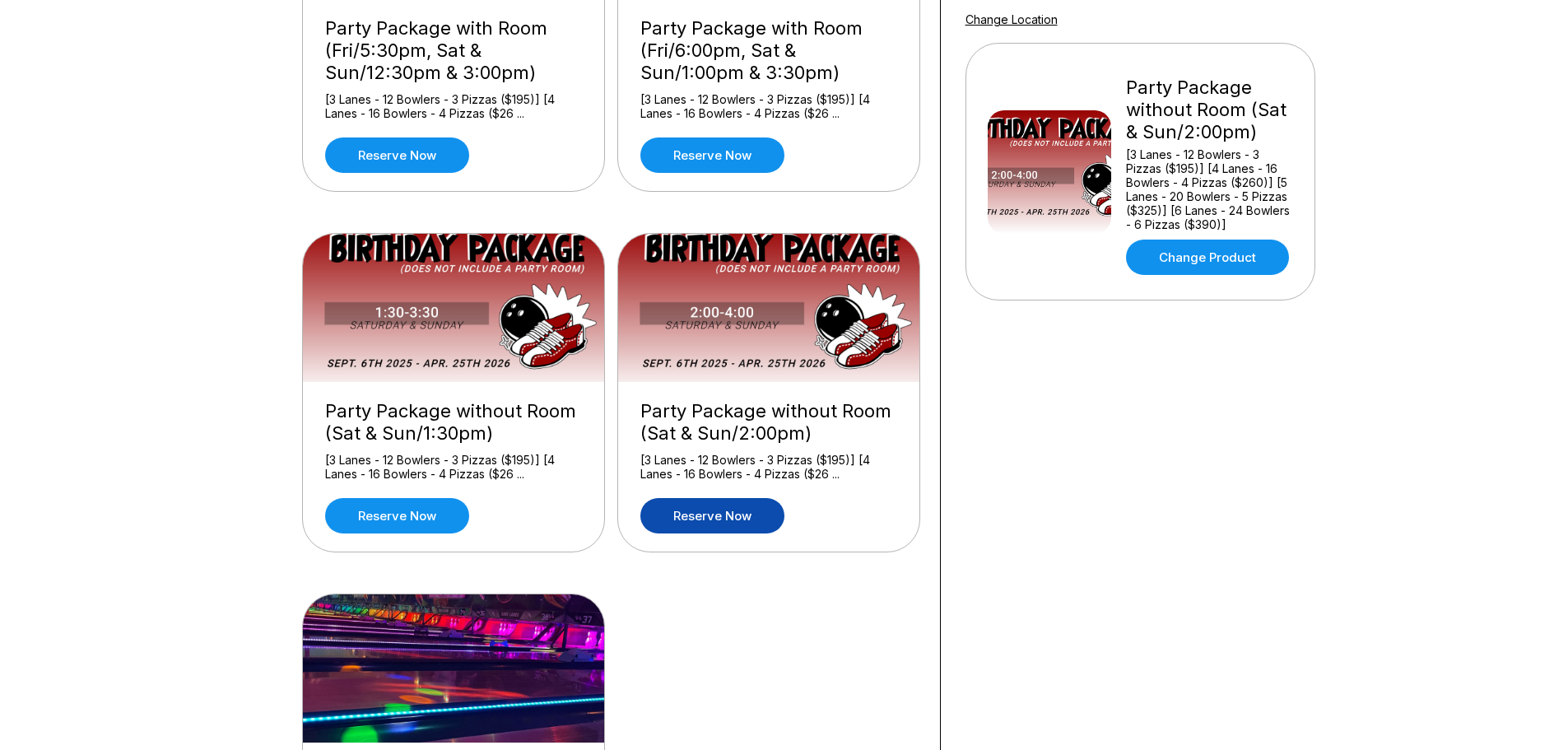
scroll to position [329, 0]
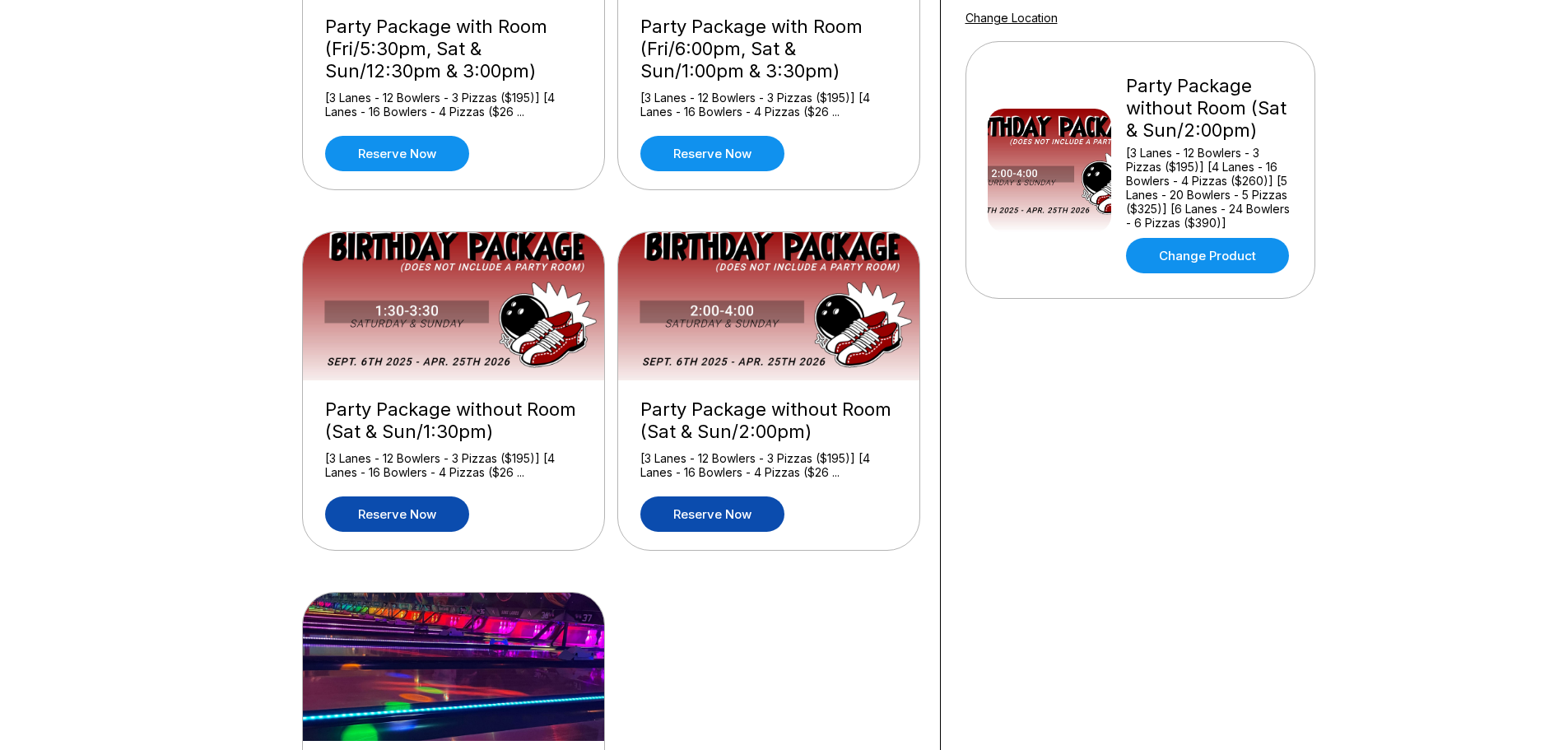
click at [383, 509] on link "Reserve now" at bounding box center [398, 514] width 144 height 36
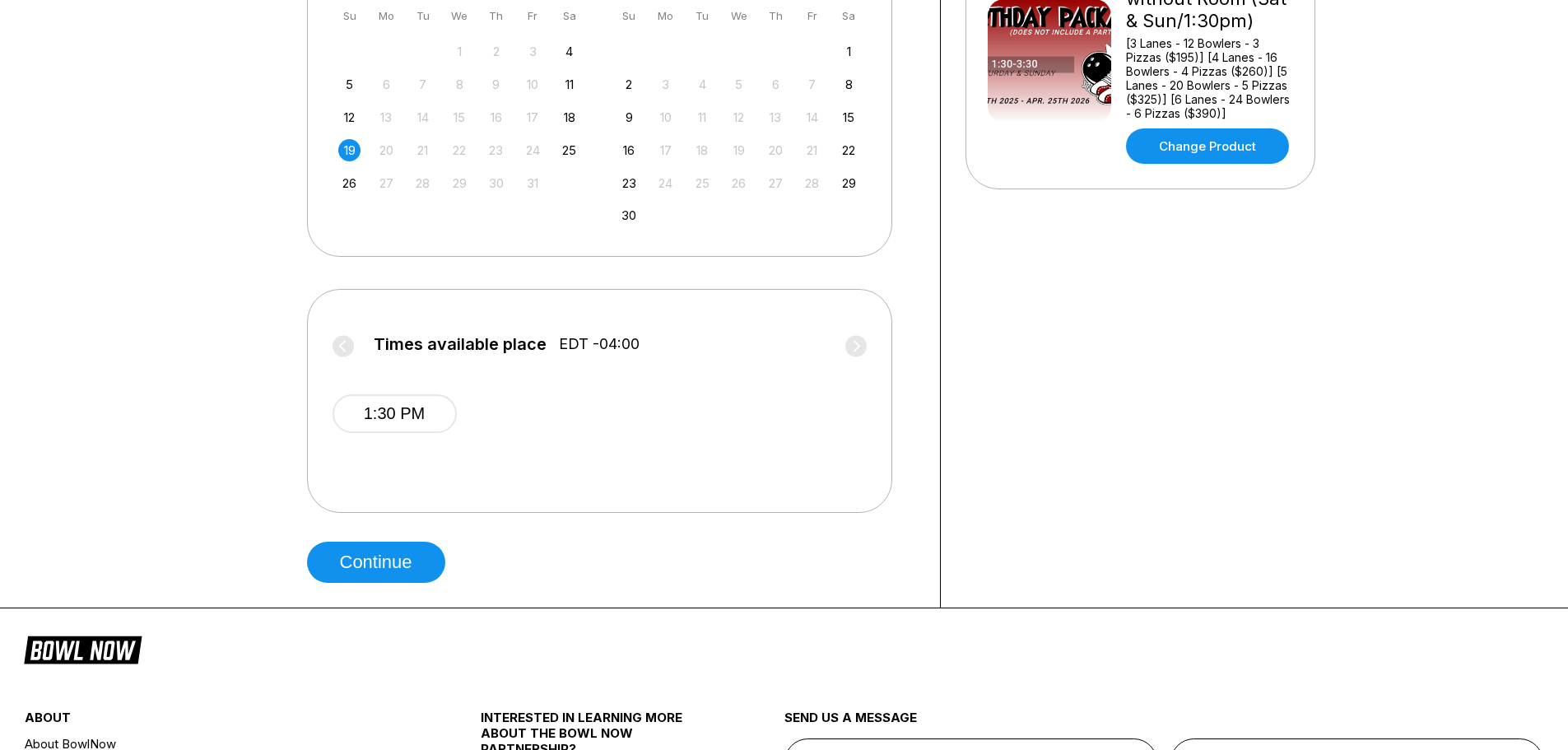
scroll to position [494, 0]
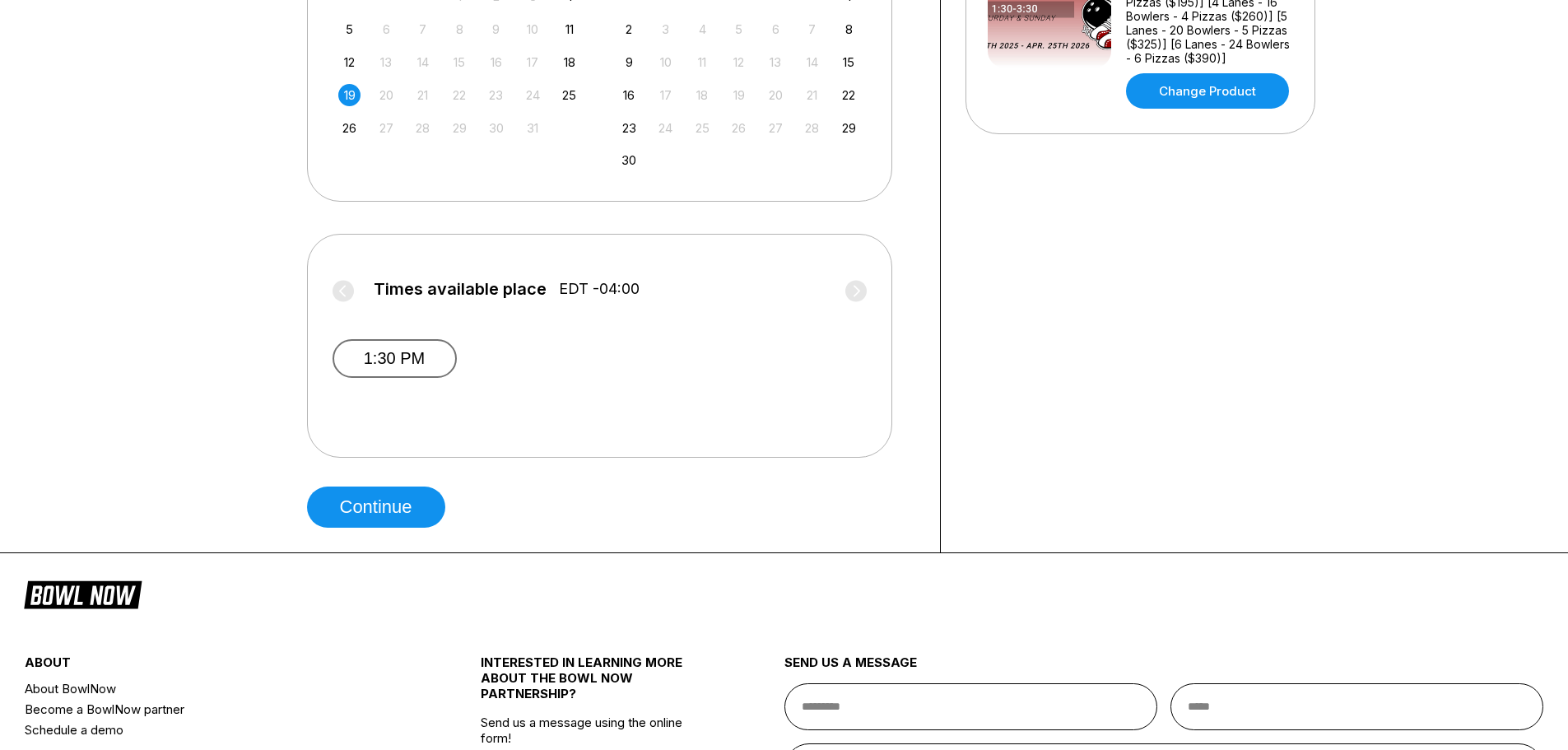
click at [377, 368] on button "1:30 PM" at bounding box center [394, 358] width 124 height 38
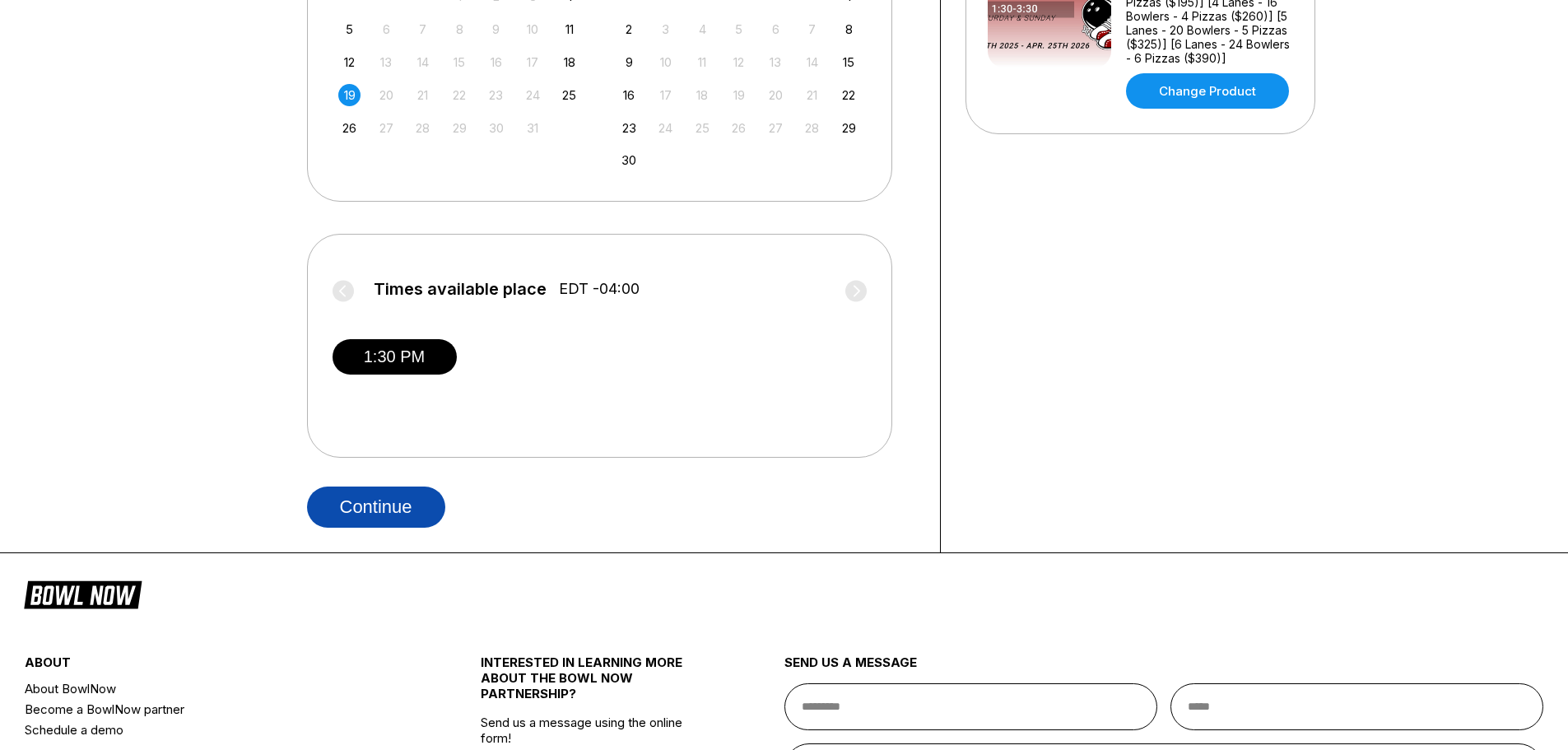
click at [370, 498] on button "Continue" at bounding box center [376, 507] width 138 height 41
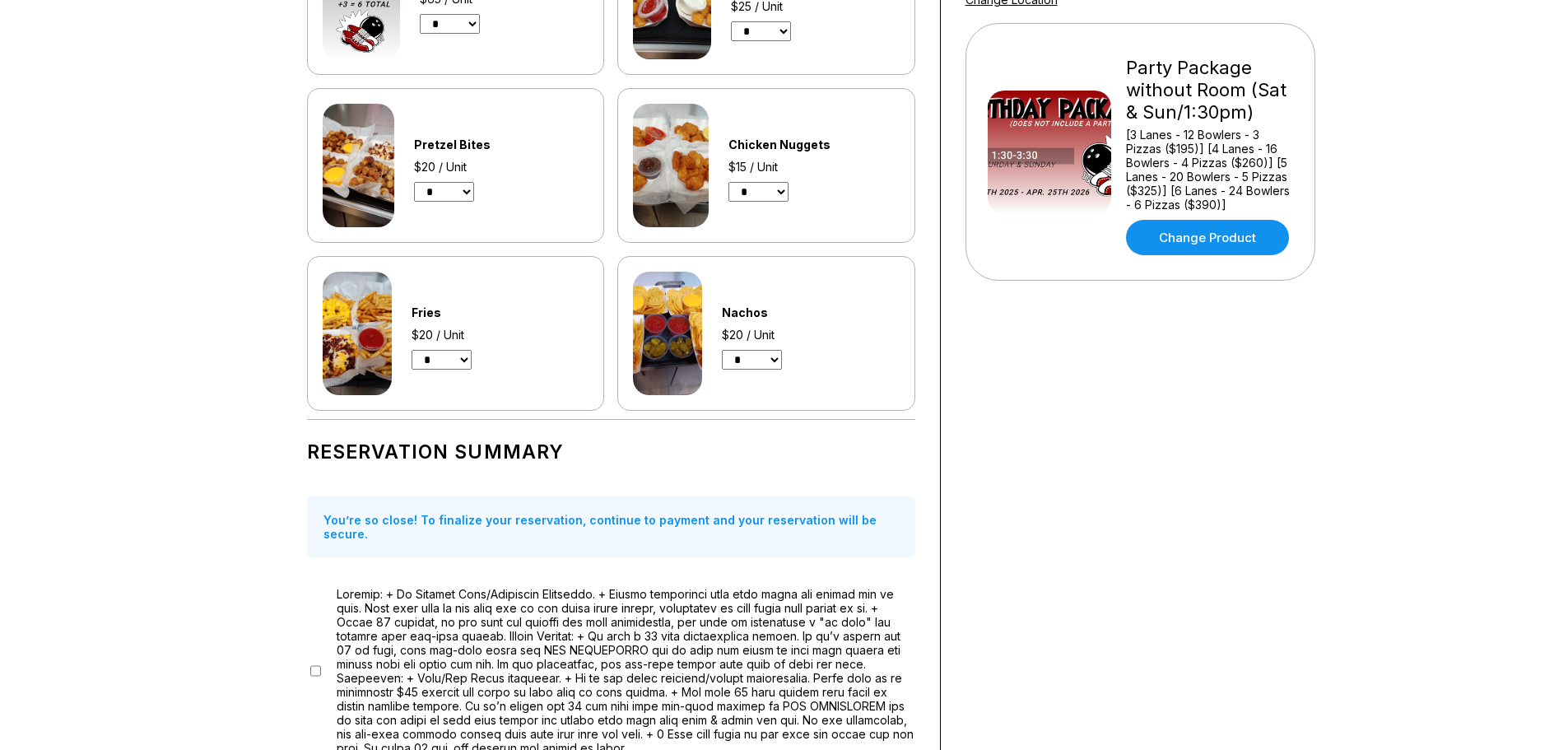
scroll to position [18, 0]
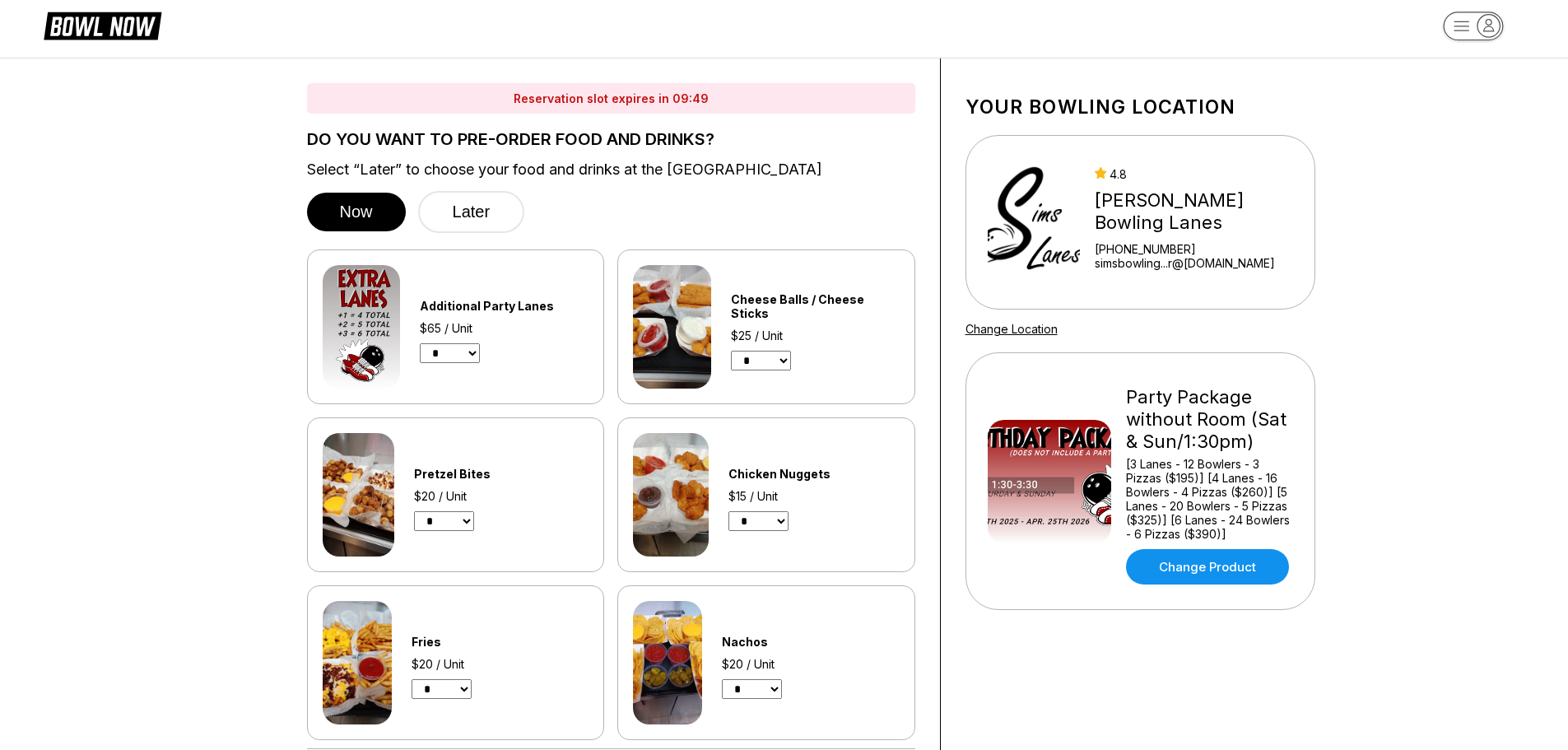
click at [462, 356] on select "* * * *" at bounding box center [449, 352] width 60 height 20
click at [420, 343] on select "* * * *" at bounding box center [449, 352] width 60 height 20
click at [470, 358] on select "* * * *" at bounding box center [449, 352] width 60 height 20
select select "*"
click at [420, 343] on select "* * * *" at bounding box center [449, 352] width 60 height 20
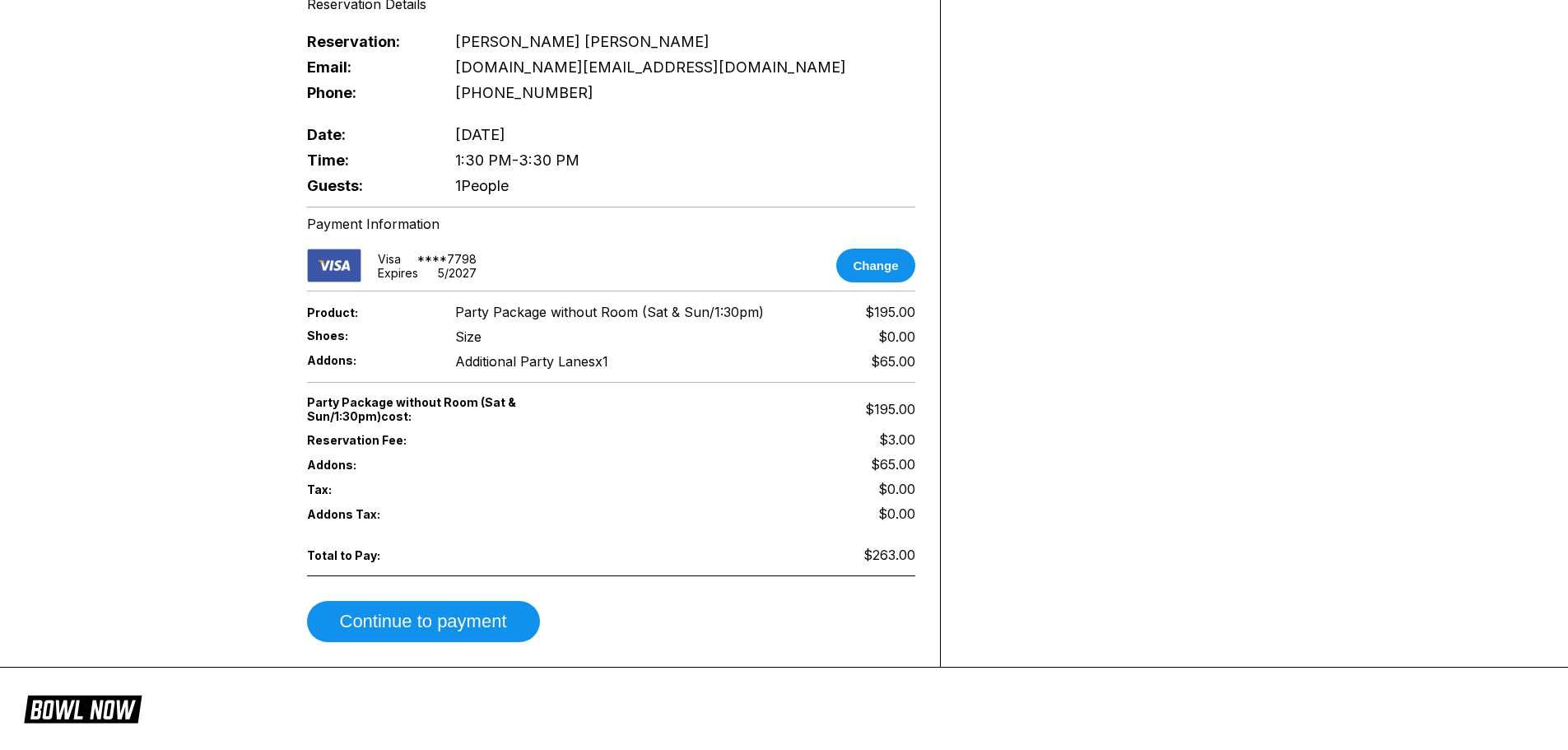
scroll to position [1317, 0]
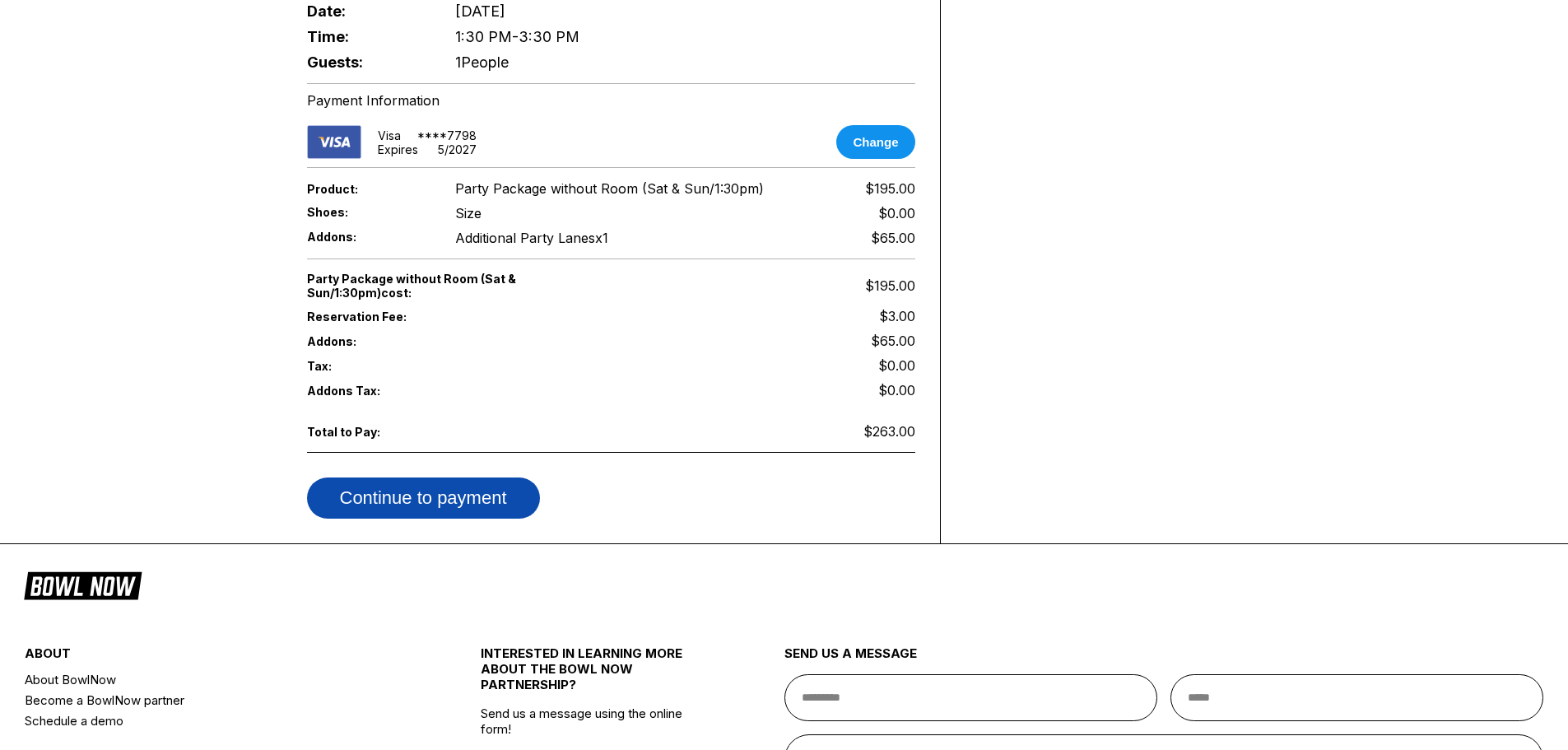
click at [391, 477] on button "Continue to payment" at bounding box center [423, 497] width 233 height 41
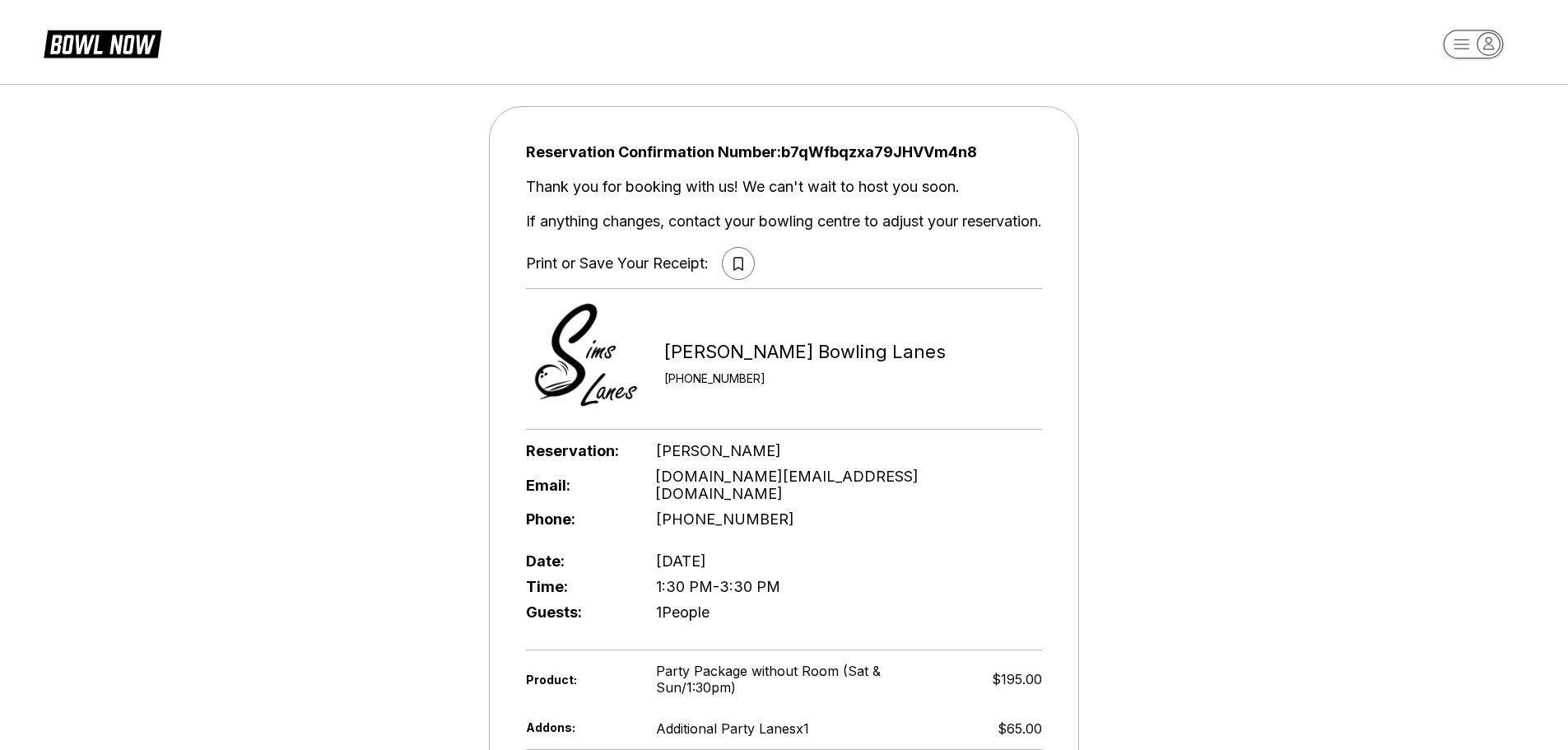
click at [735, 267] on icon at bounding box center [737, 263] width 9 height 13
